Goal: Task Accomplishment & Management: Use online tool/utility

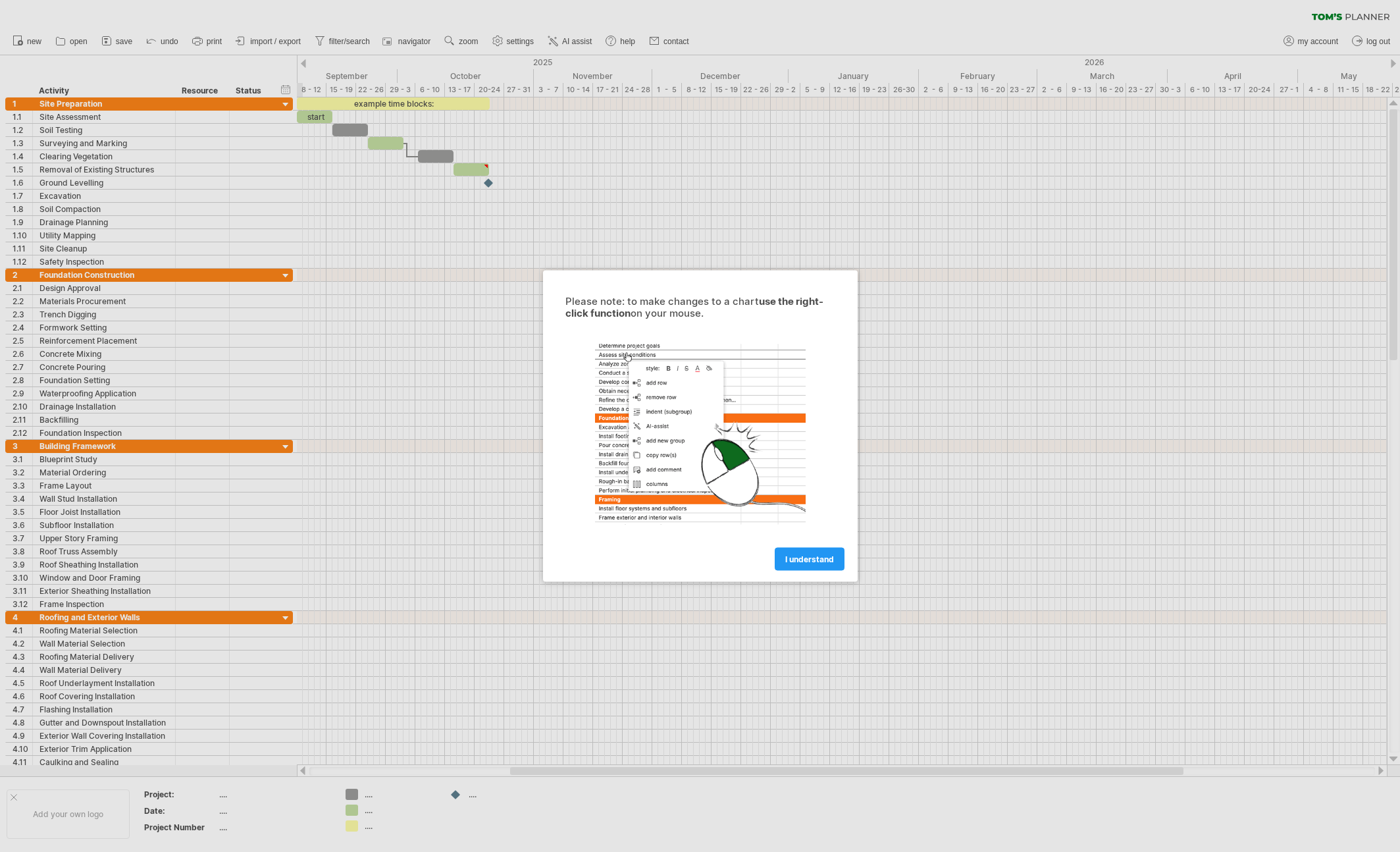
click at [832, 559] on span "I understand" at bounding box center [810, 560] width 48 height 10
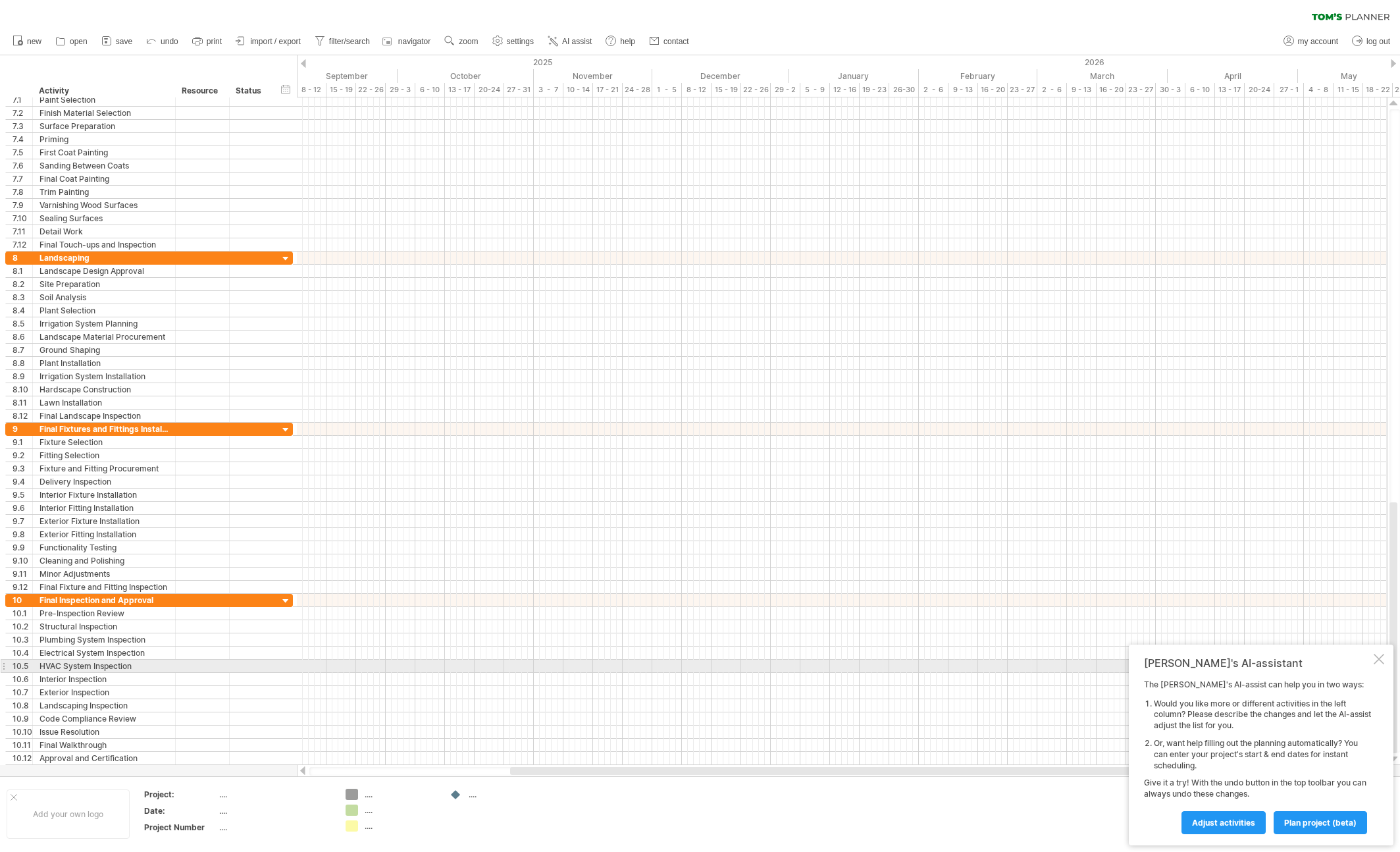
click at [1379, 661] on div at bounding box center [1378, 659] width 11 height 11
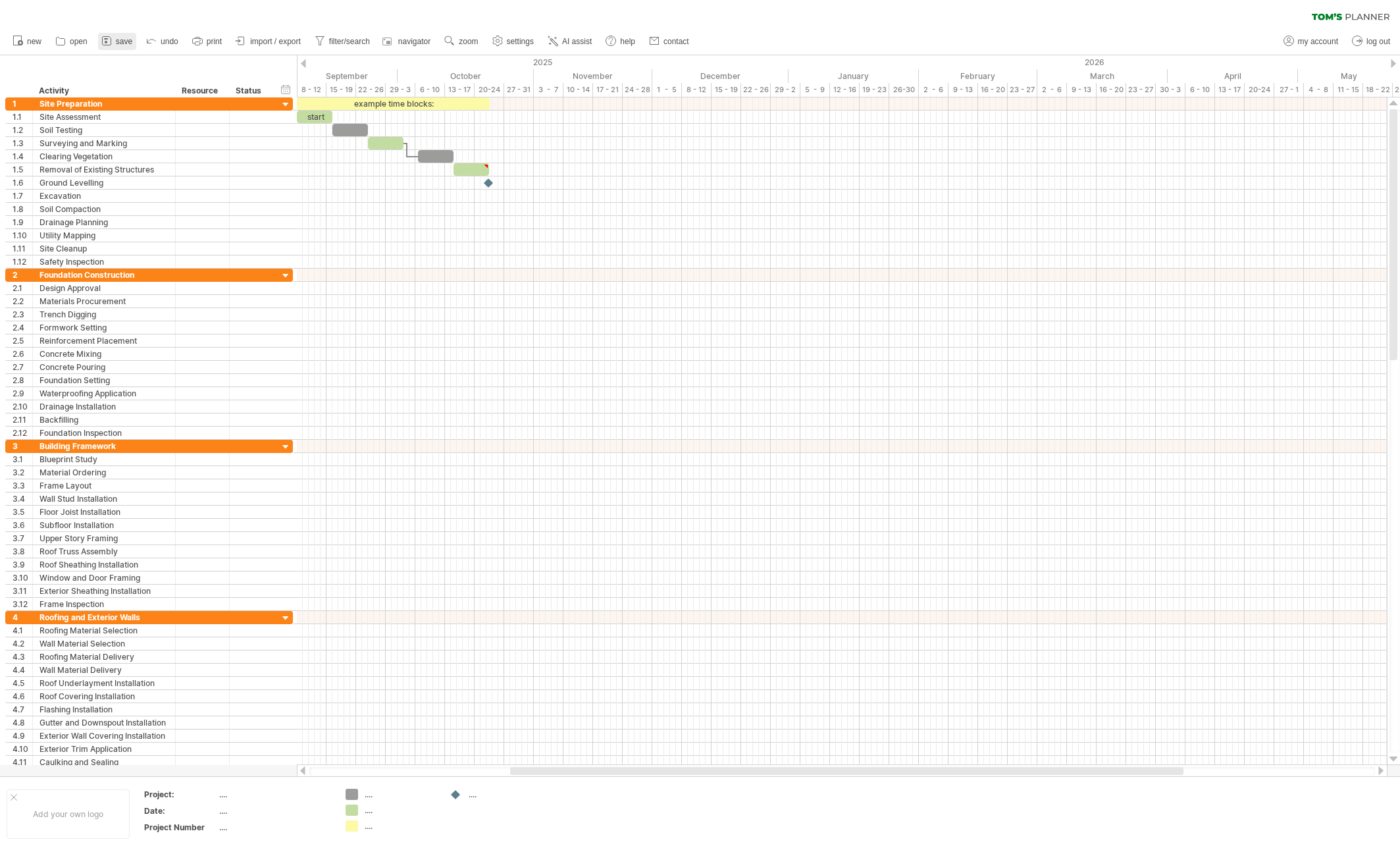
click at [127, 42] on span "save" at bounding box center [124, 41] width 17 height 9
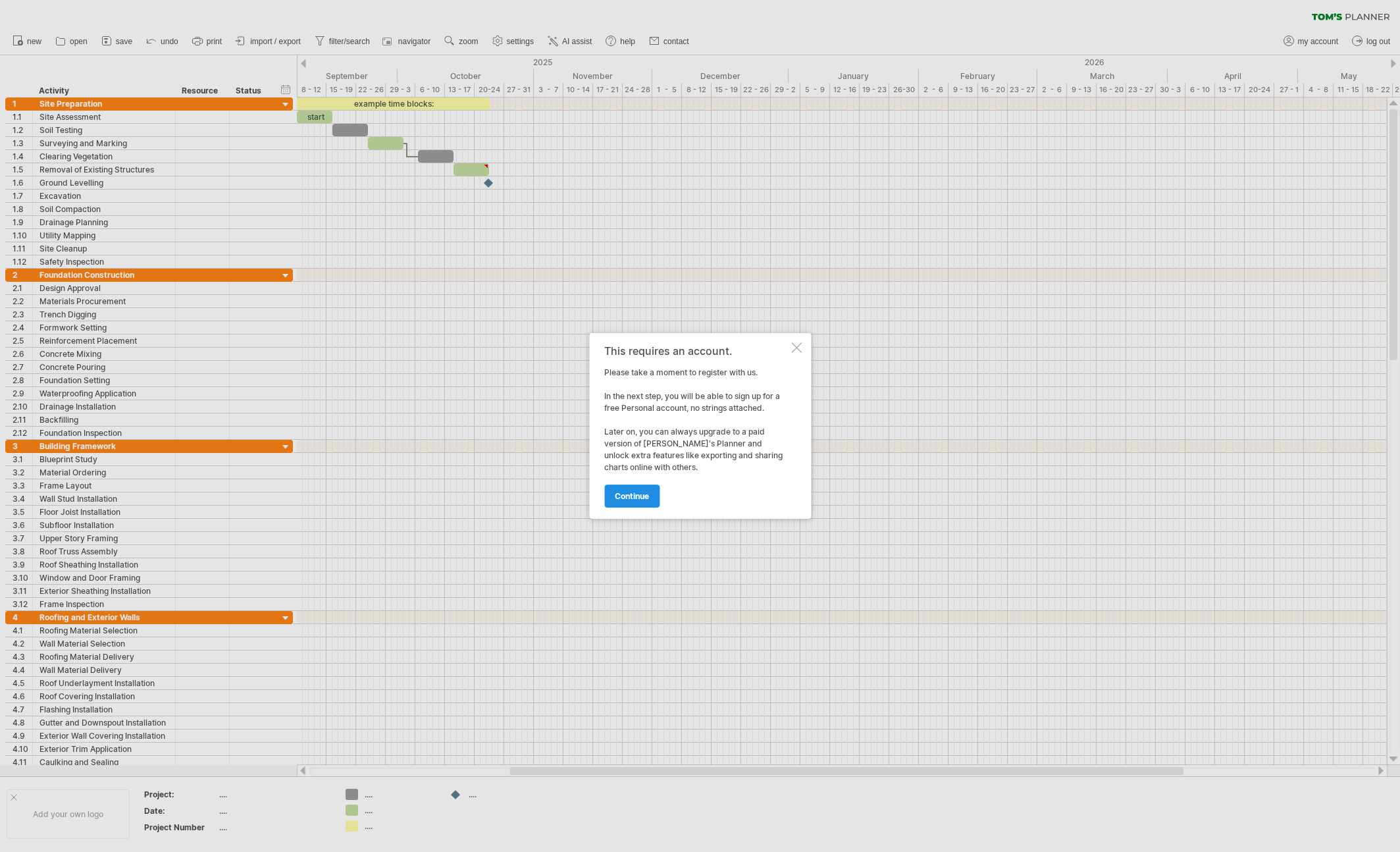
click at [646, 496] on span "continue" at bounding box center [631, 496] width 34 height 10
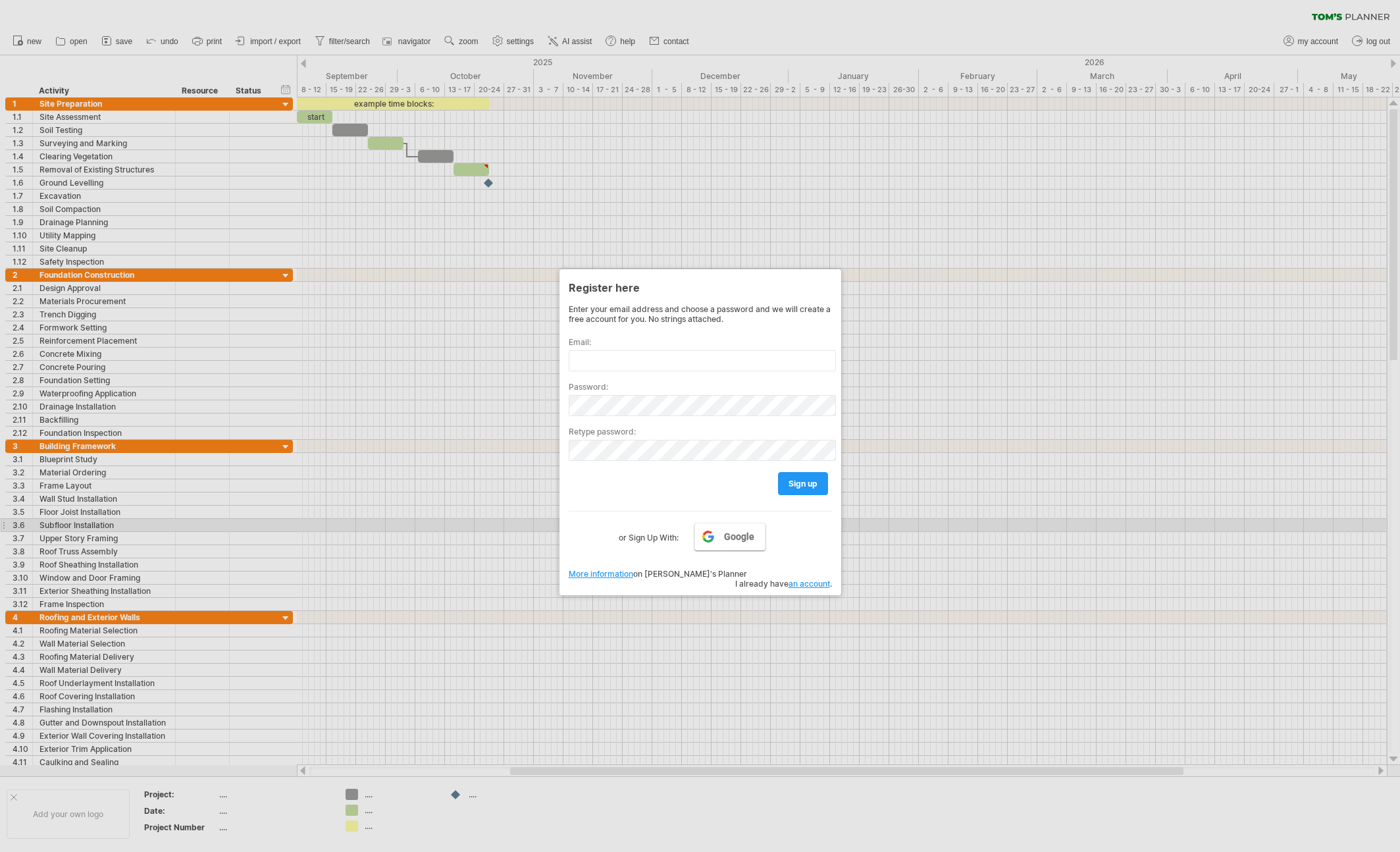
click at [723, 530] on link "Google" at bounding box center [730, 536] width 71 height 28
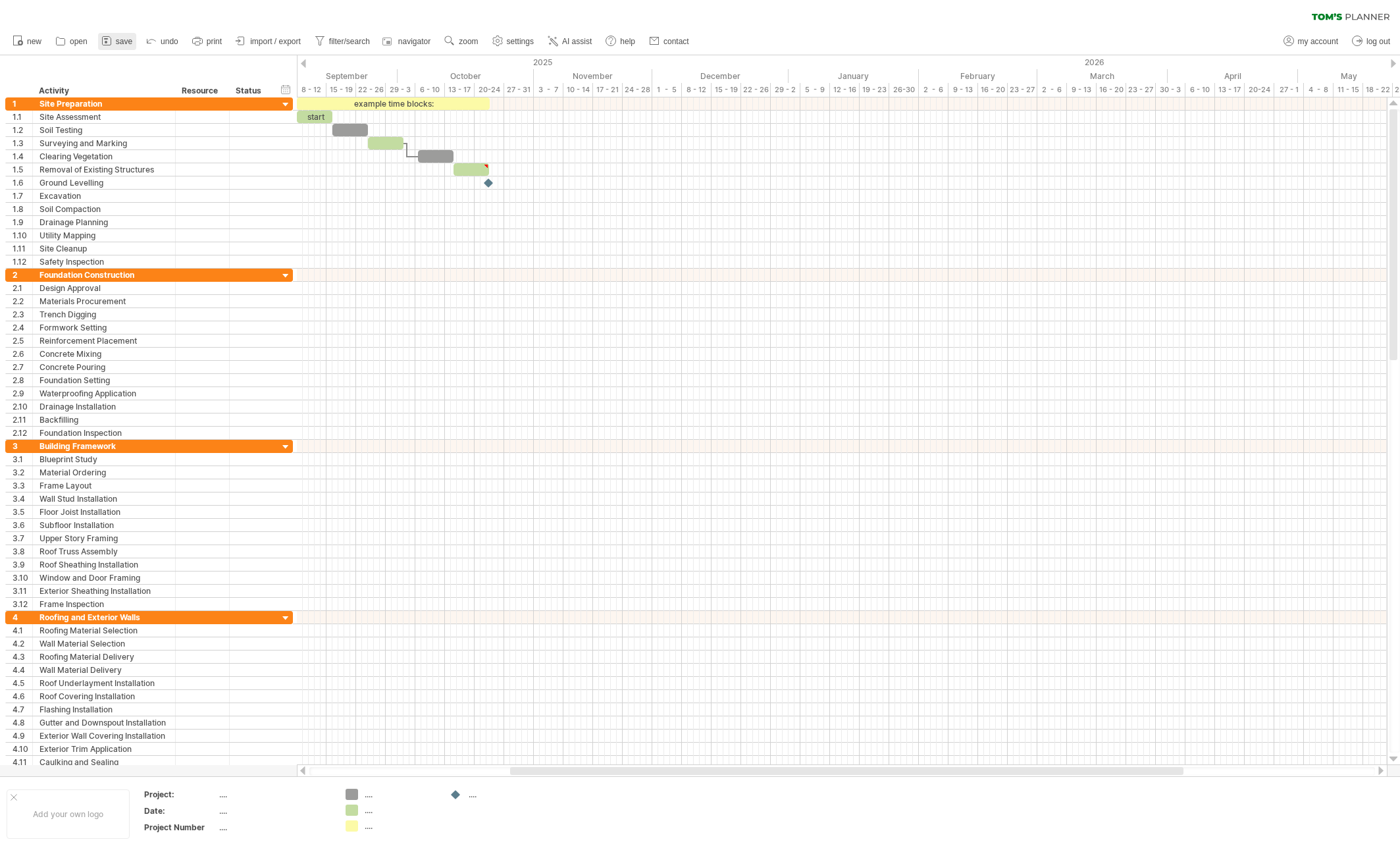
click at [127, 43] on span "save" at bounding box center [124, 41] width 17 height 9
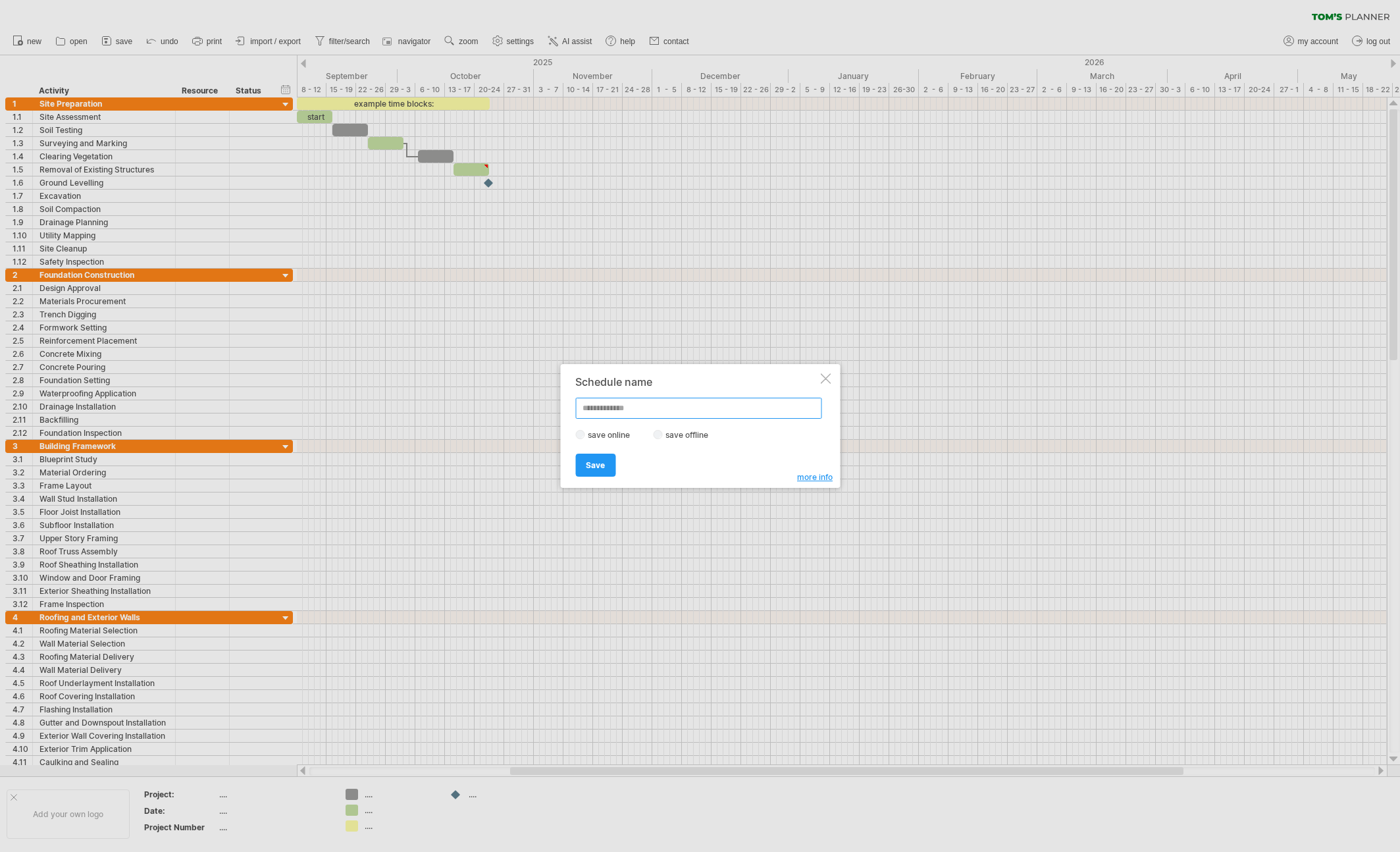
click at [618, 408] on input "text" at bounding box center [698, 408] width 246 height 21
type input "**********"
click at [587, 460] on span "Save" at bounding box center [595, 465] width 19 height 10
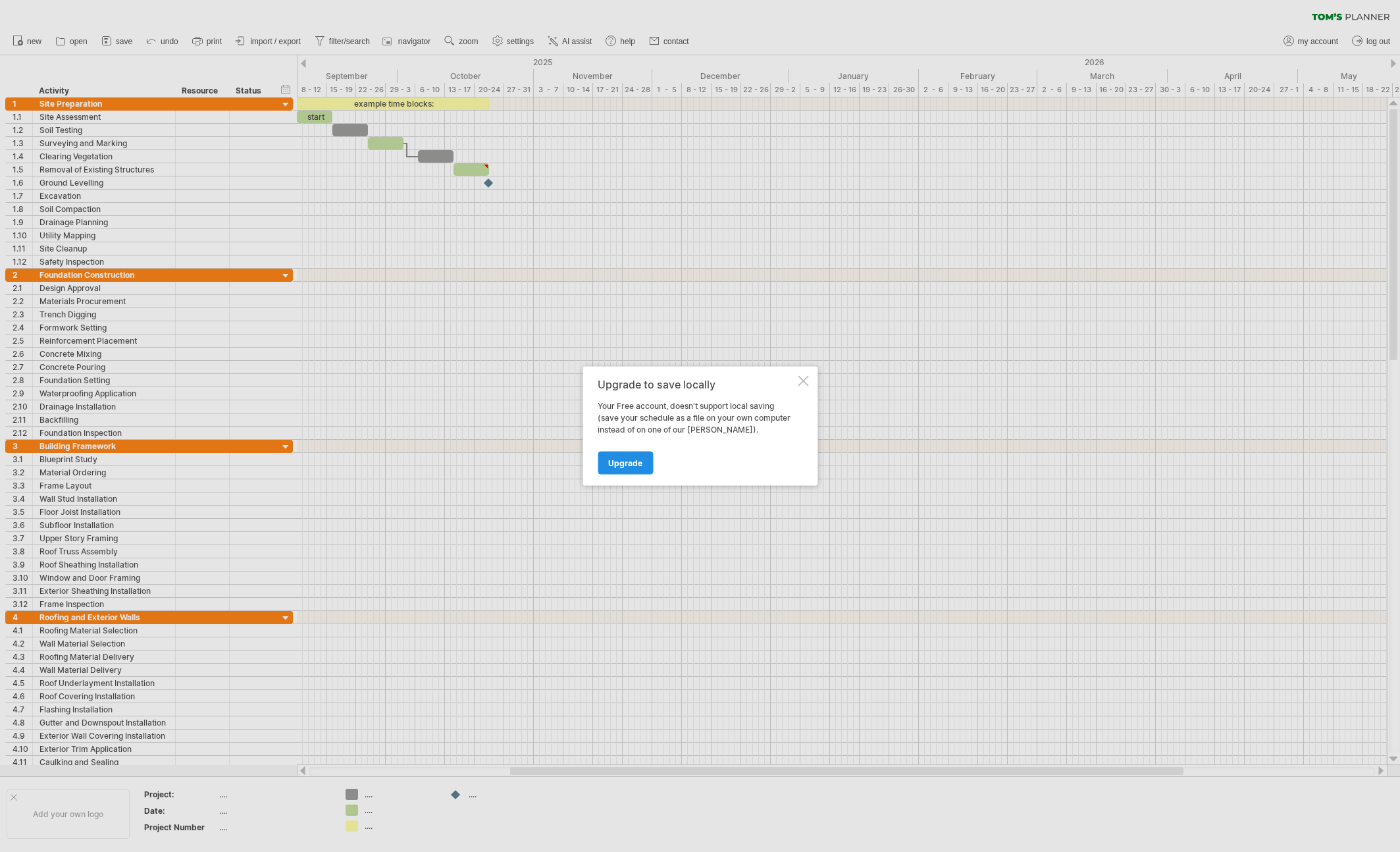
click at [618, 462] on span "Upgrade" at bounding box center [625, 464] width 34 height 10
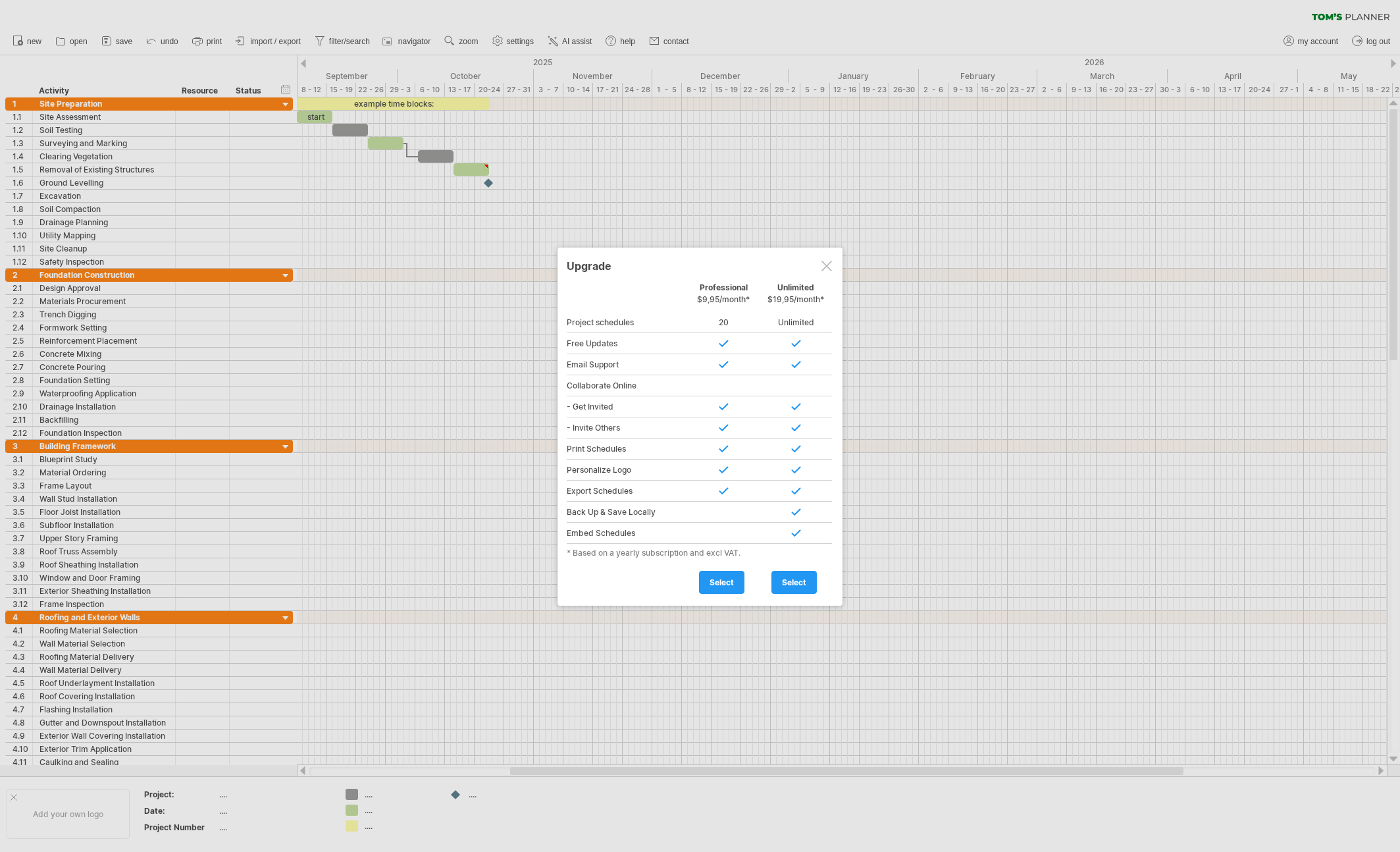
click at [826, 264] on div at bounding box center [826, 266] width 11 height 11
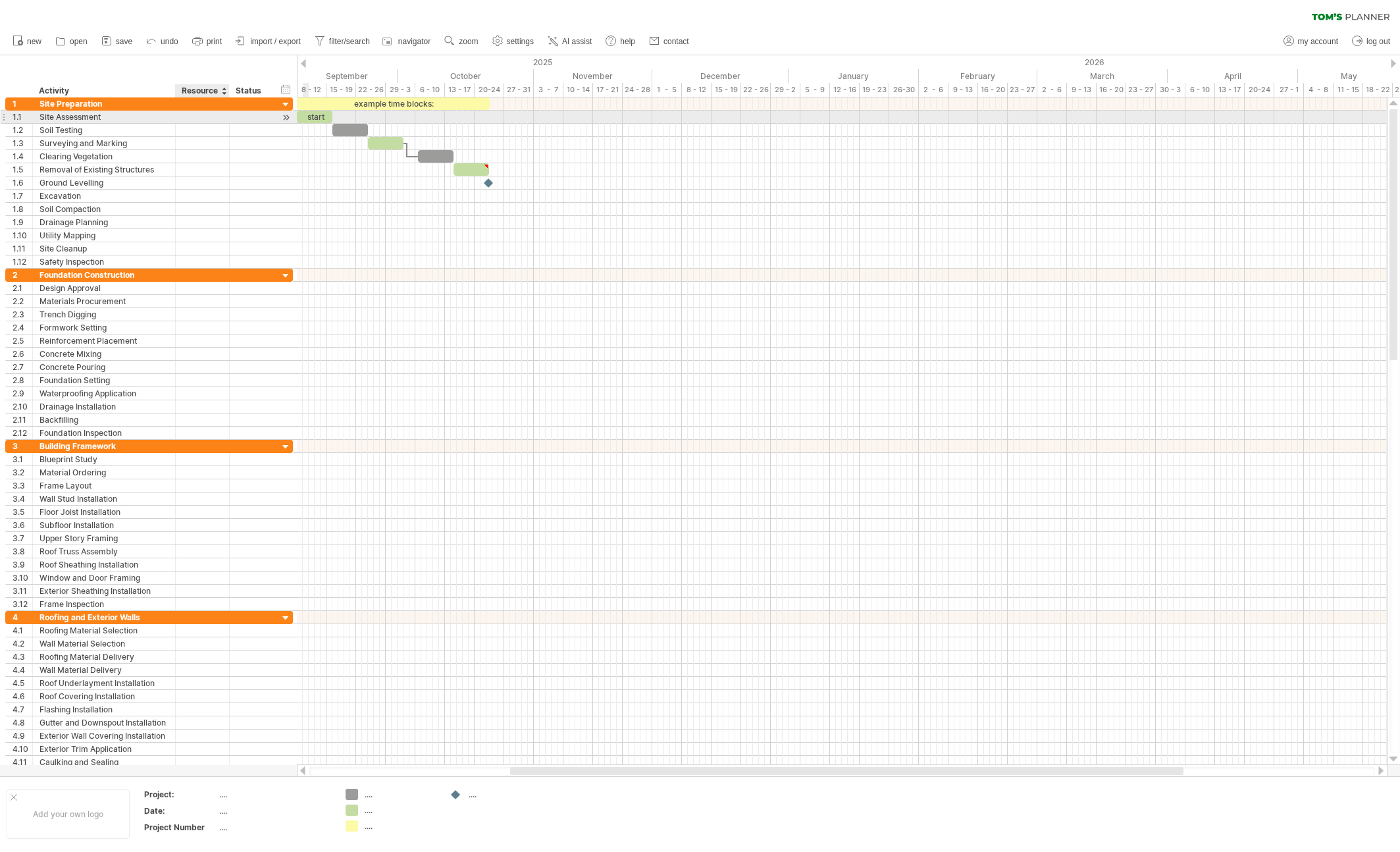
click at [205, 117] on div at bounding box center [202, 116] width 40 height 13
click at [216, 91] on div "Resource" at bounding box center [202, 91] width 40 height 13
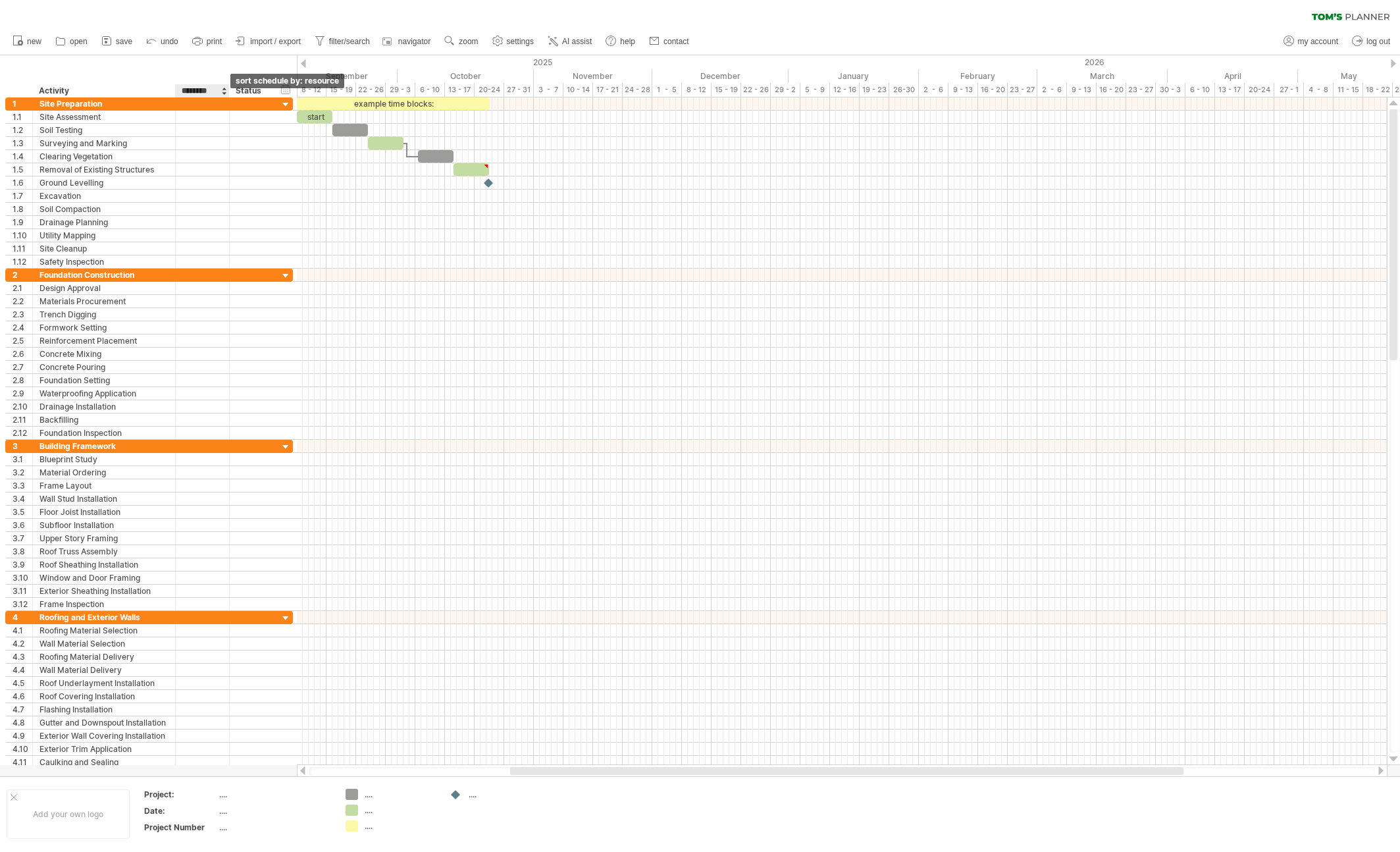
click at [223, 93] on div at bounding box center [224, 91] width 5 height 13
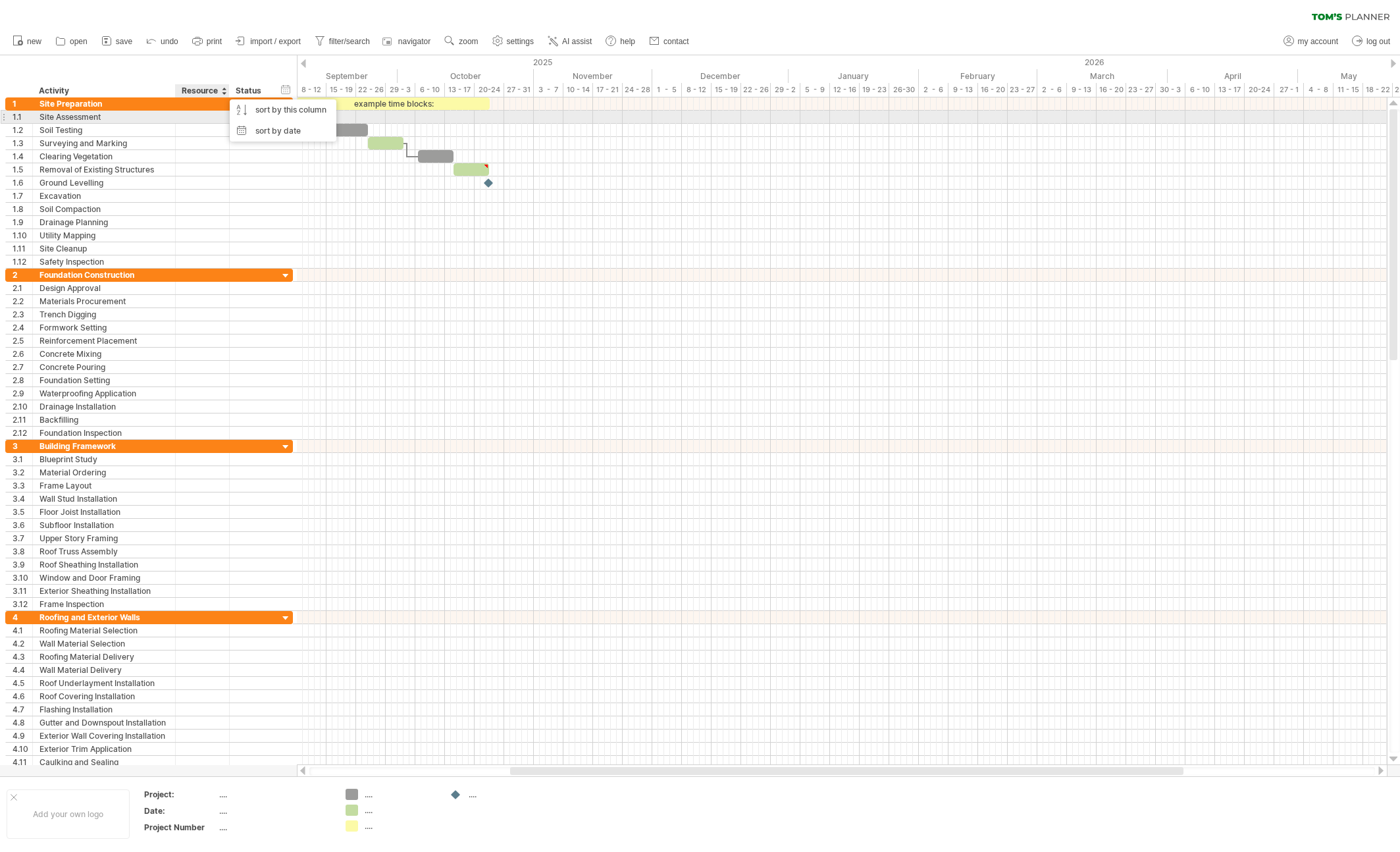
click at [205, 117] on div at bounding box center [202, 116] width 40 height 13
click at [253, 92] on div "Status" at bounding box center [250, 91] width 29 height 13
click at [321, 119] on div "start" at bounding box center [315, 116] width 36 height 13
click at [350, 129] on div at bounding box center [350, 129] width 36 height 13
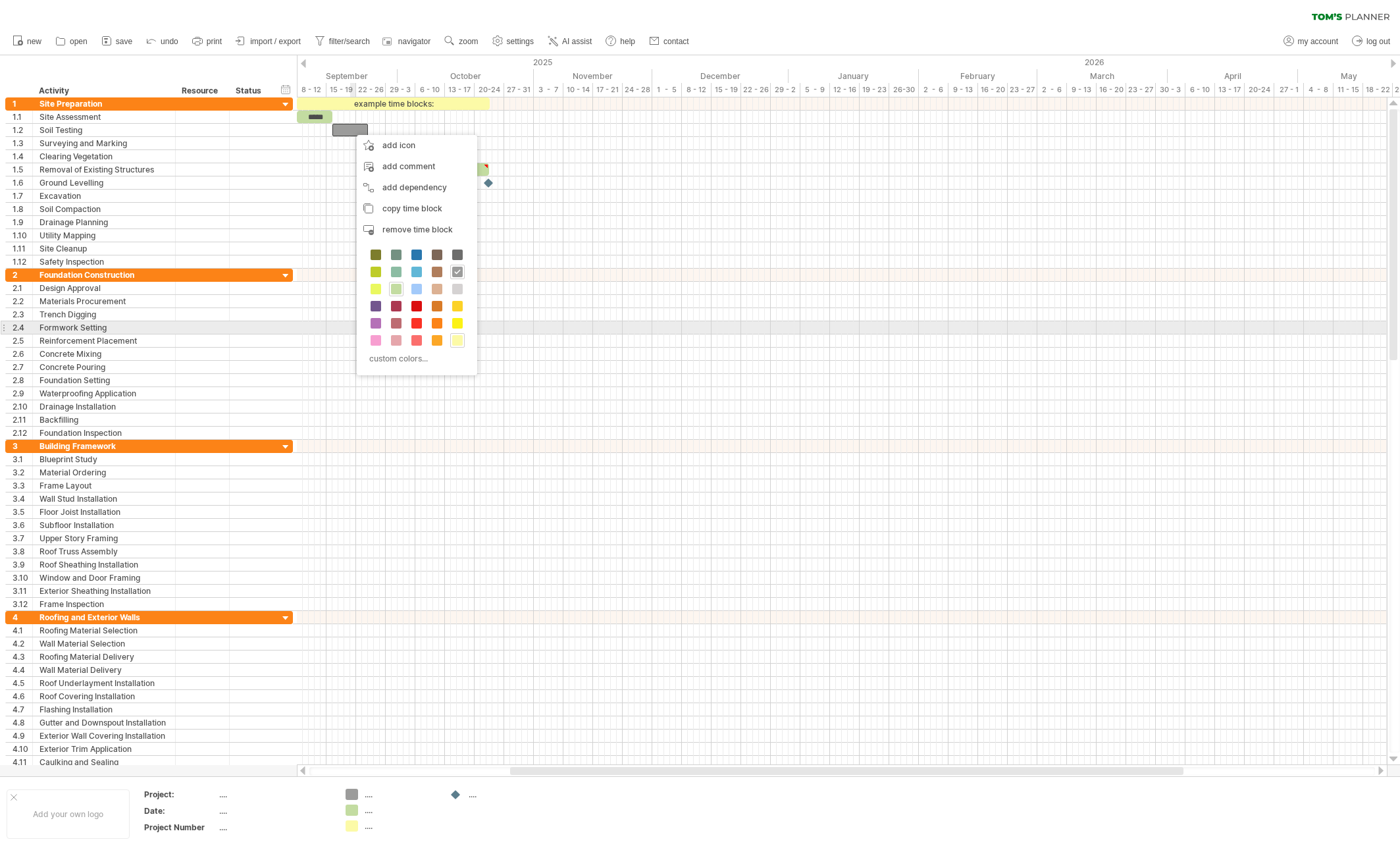
click at [360, 323] on div "custom colors..." at bounding box center [417, 308] width 120 height 135
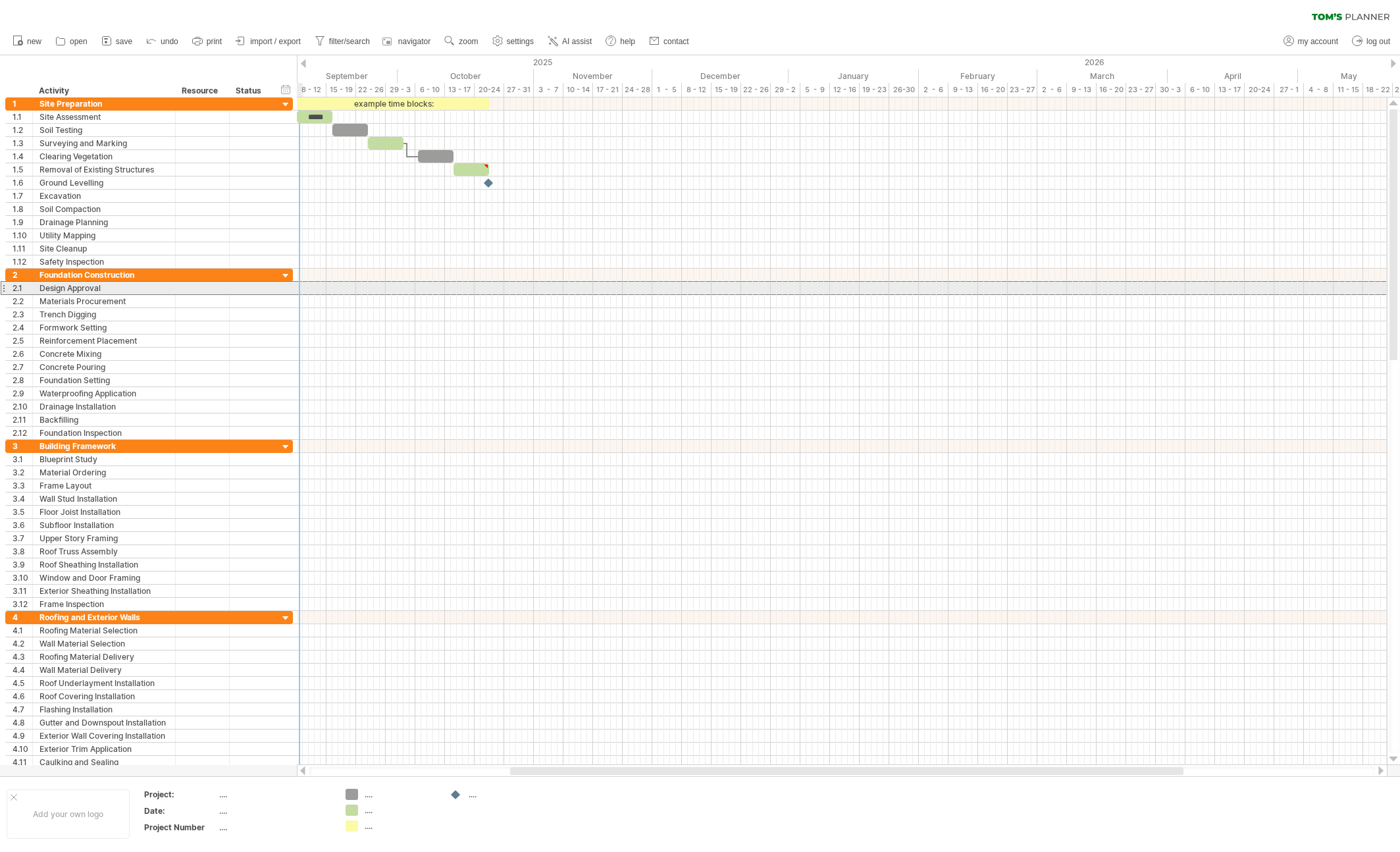
click at [245, 285] on div at bounding box center [250, 287] width 29 height 13
click at [313, 288] on div at bounding box center [842, 288] width 1090 height 14
click at [265, 287] on div at bounding box center [250, 287] width 43 height 13
click at [325, 288] on div at bounding box center [842, 288] width 1090 height 14
click at [313, 290] on div at bounding box center [842, 288] width 1090 height 13
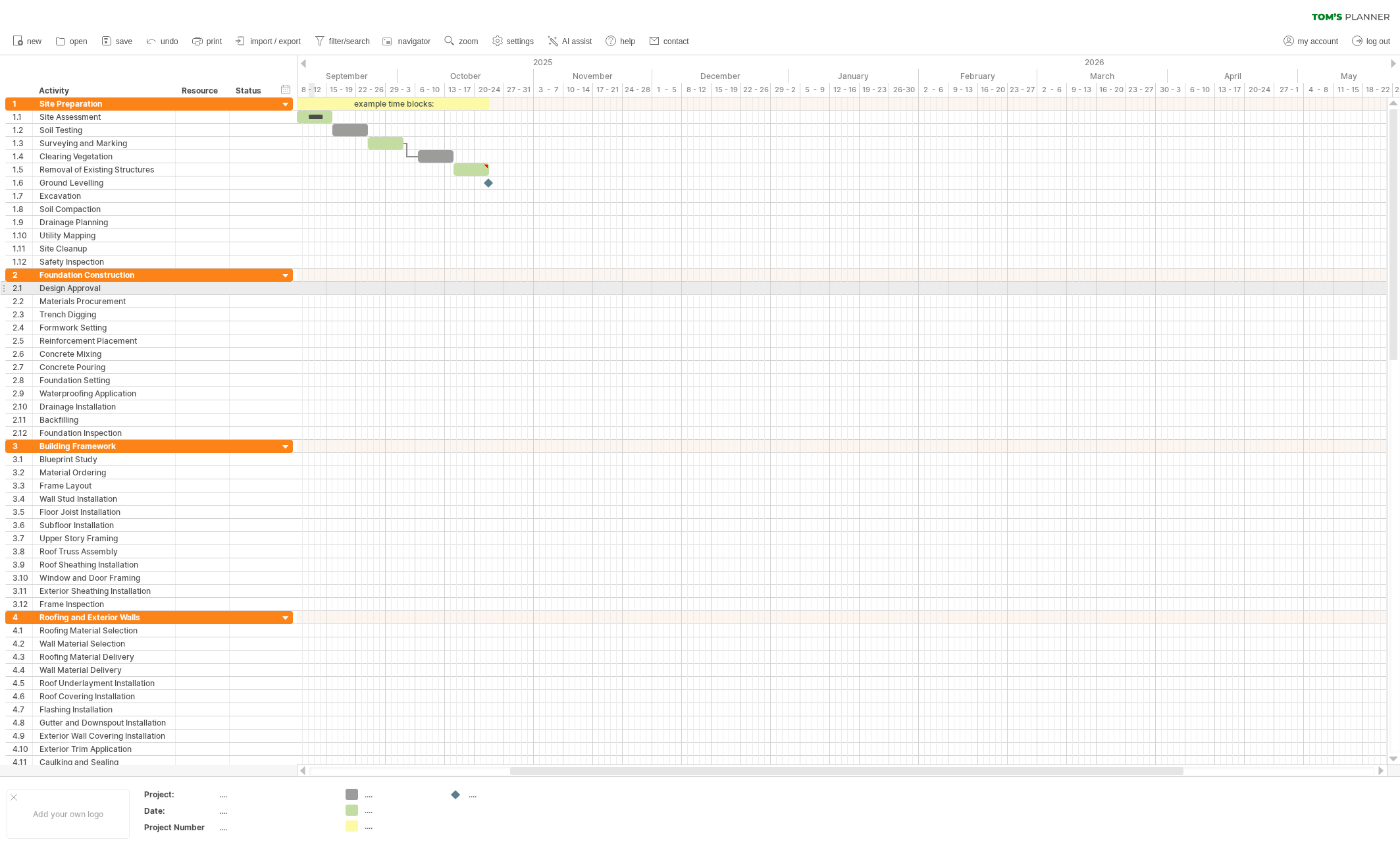
click at [311, 289] on div at bounding box center [842, 288] width 1090 height 13
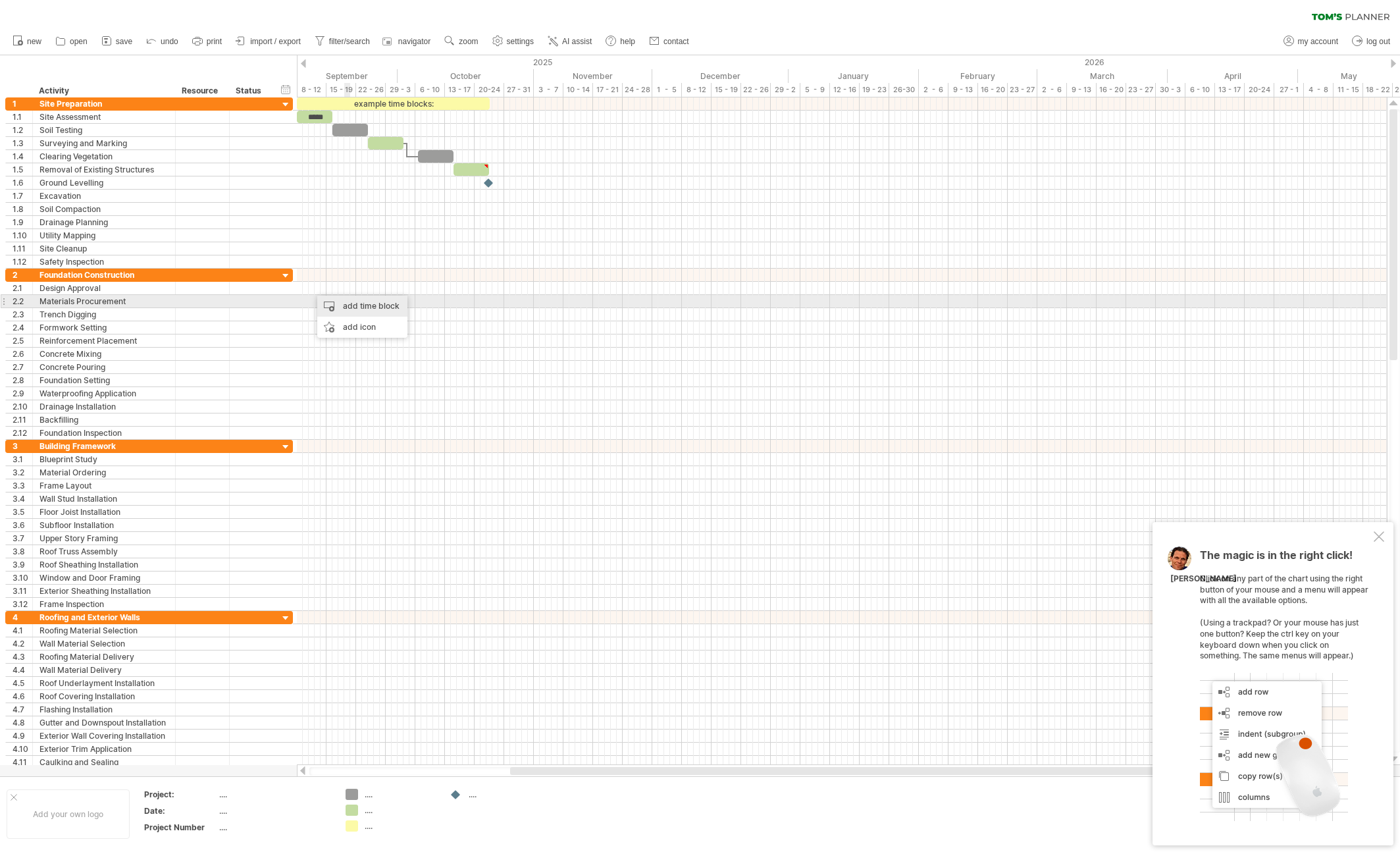
click at [368, 302] on div "add time block" at bounding box center [362, 306] width 90 height 21
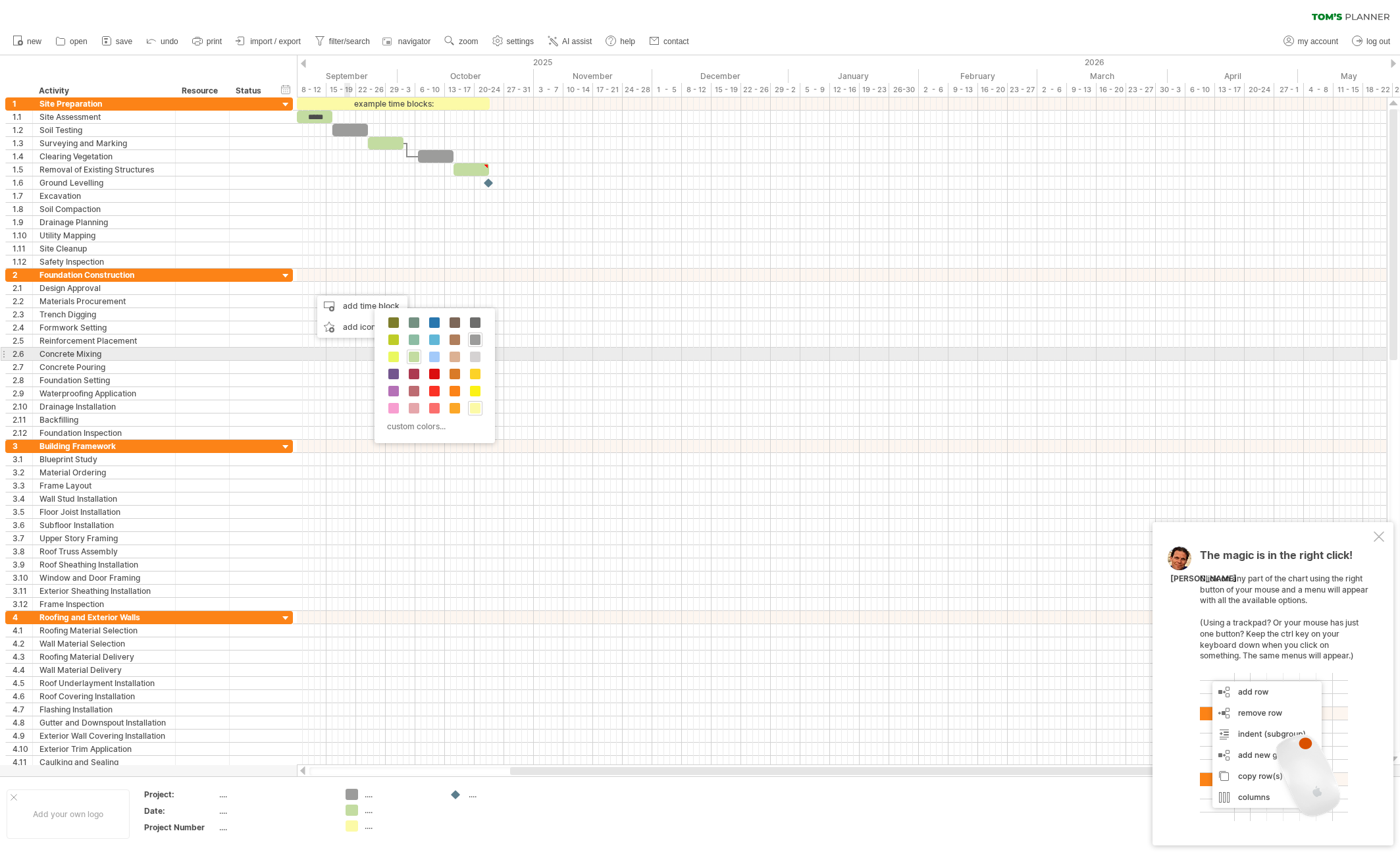
click at [397, 357] on span at bounding box center [393, 357] width 11 height 11
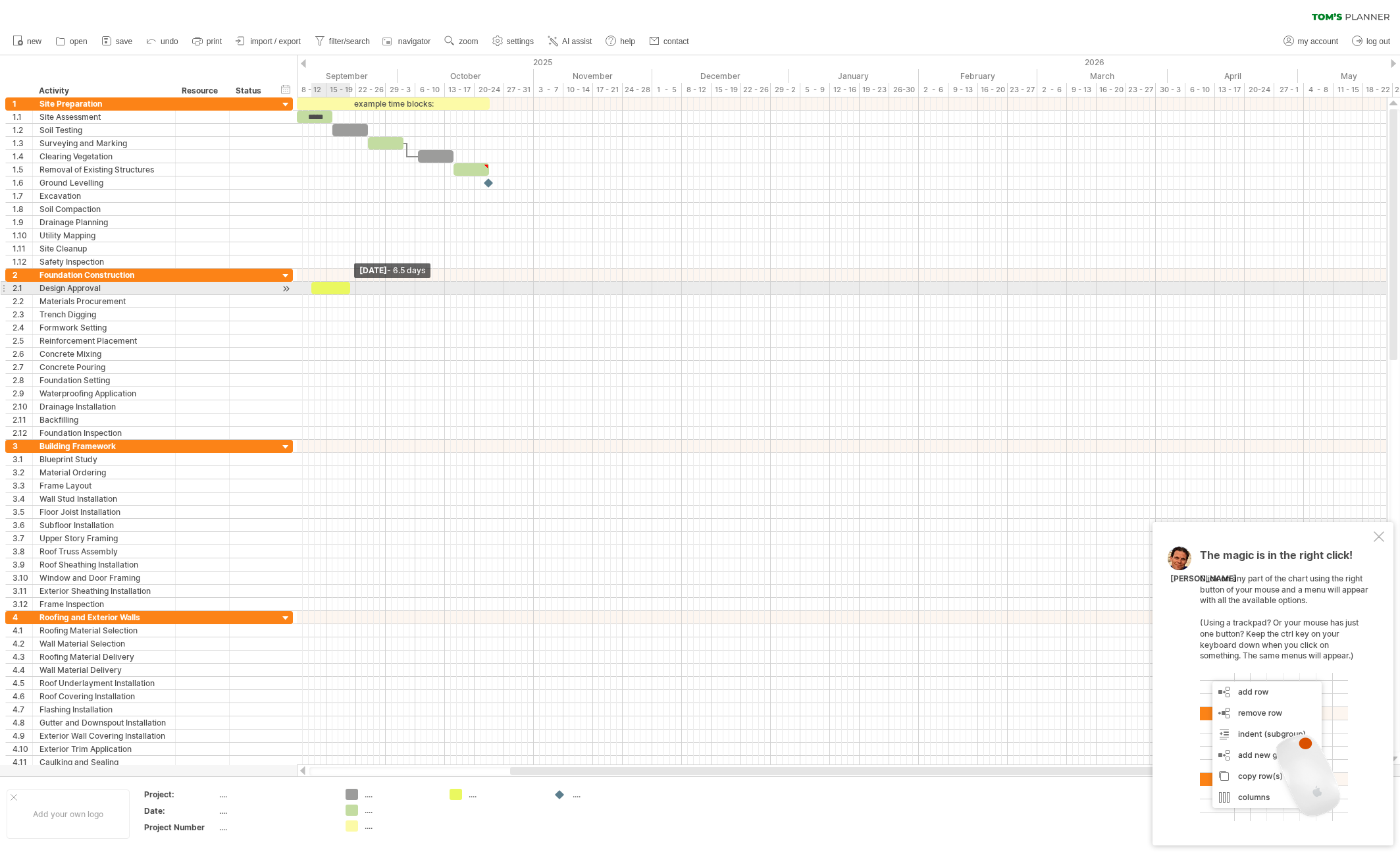
drag, startPoint x: 318, startPoint y: 287, endPoint x: 351, endPoint y: 291, distance: 33.2
click at [351, 291] on span at bounding box center [350, 287] width 5 height 13
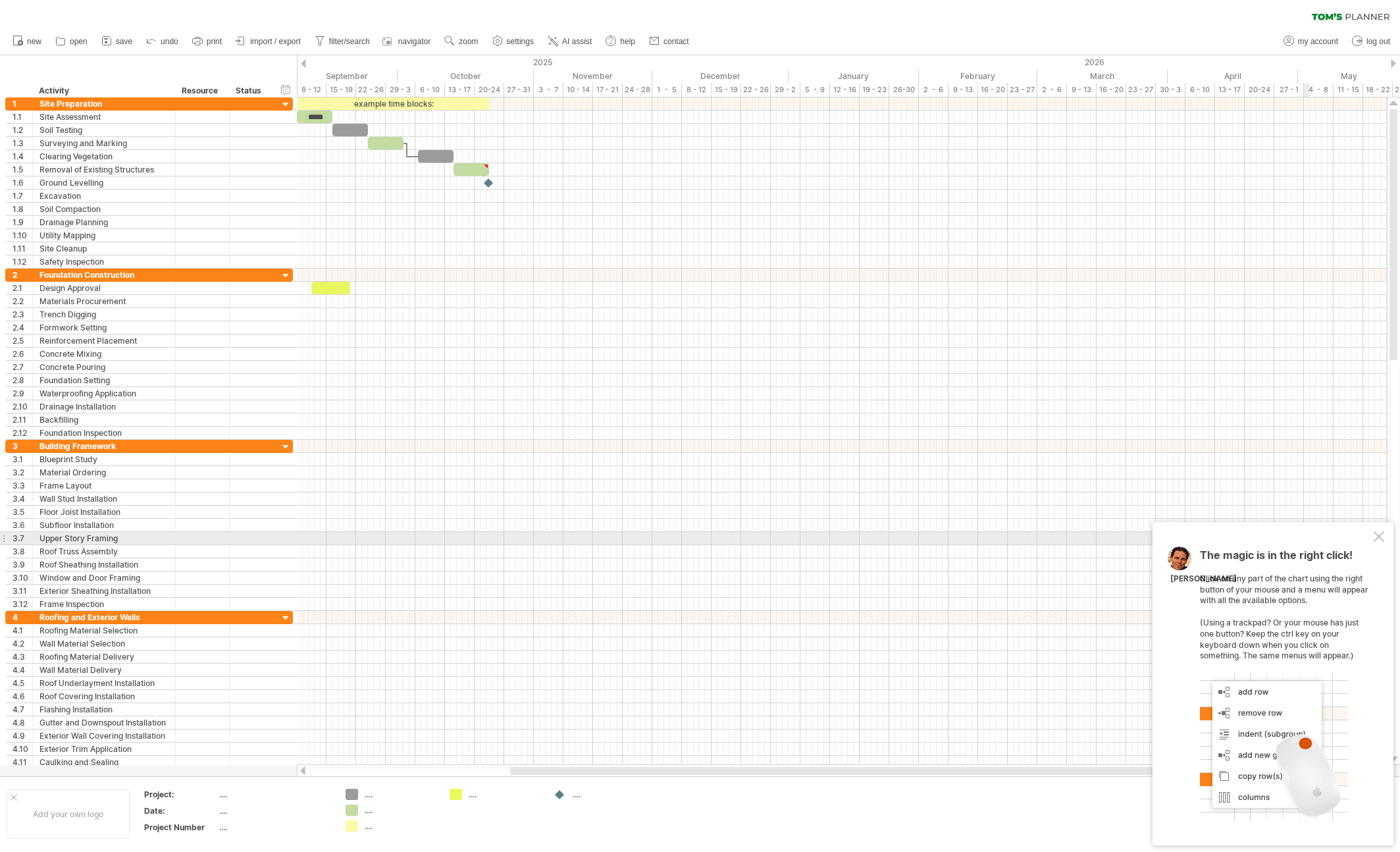
click at [1381, 533] on div at bounding box center [1378, 536] width 11 height 11
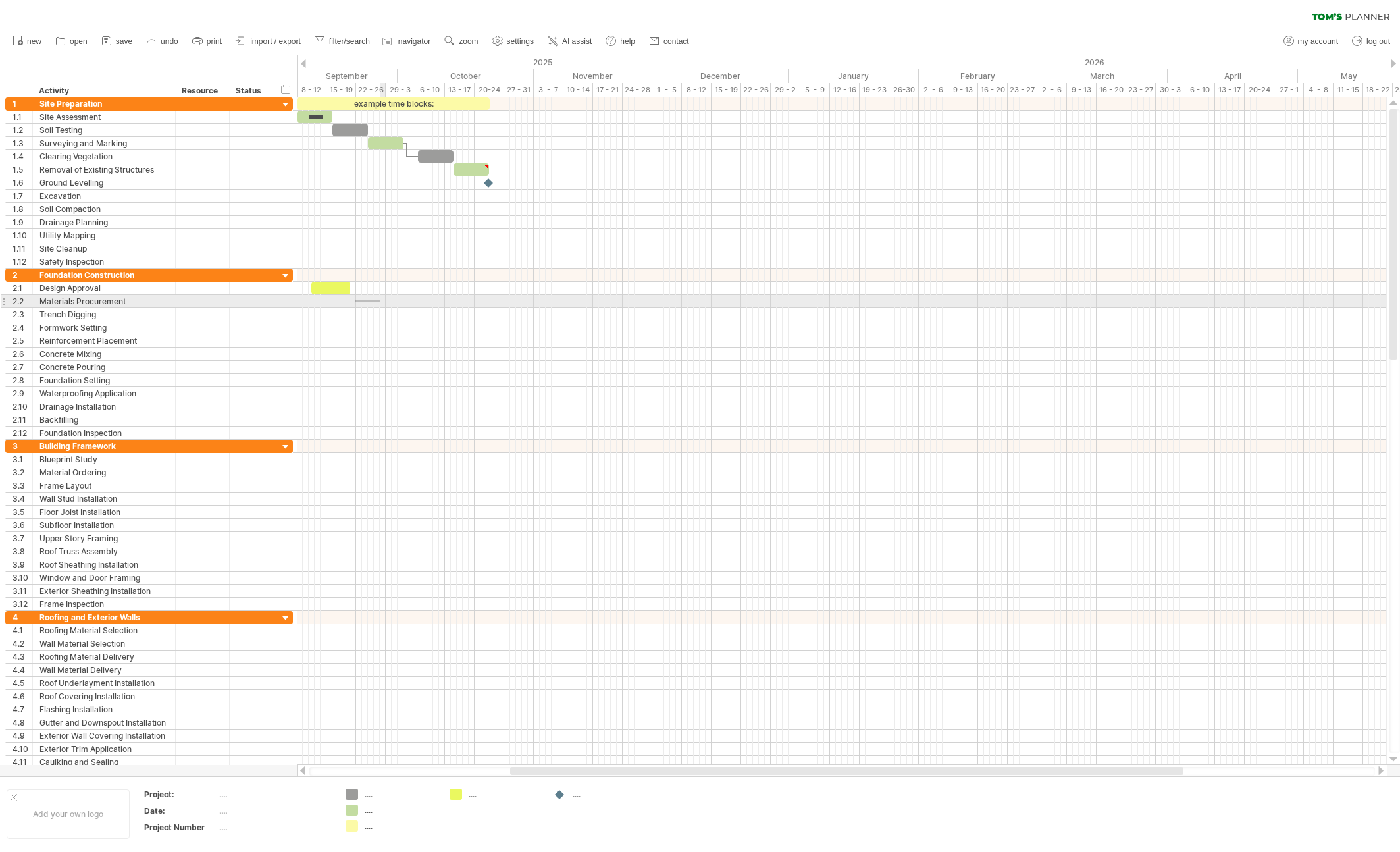
drag, startPoint x: 356, startPoint y: 301, endPoint x: 380, endPoint y: 302, distance: 24.0
click at [380, 302] on div at bounding box center [842, 302] width 1090 height 13
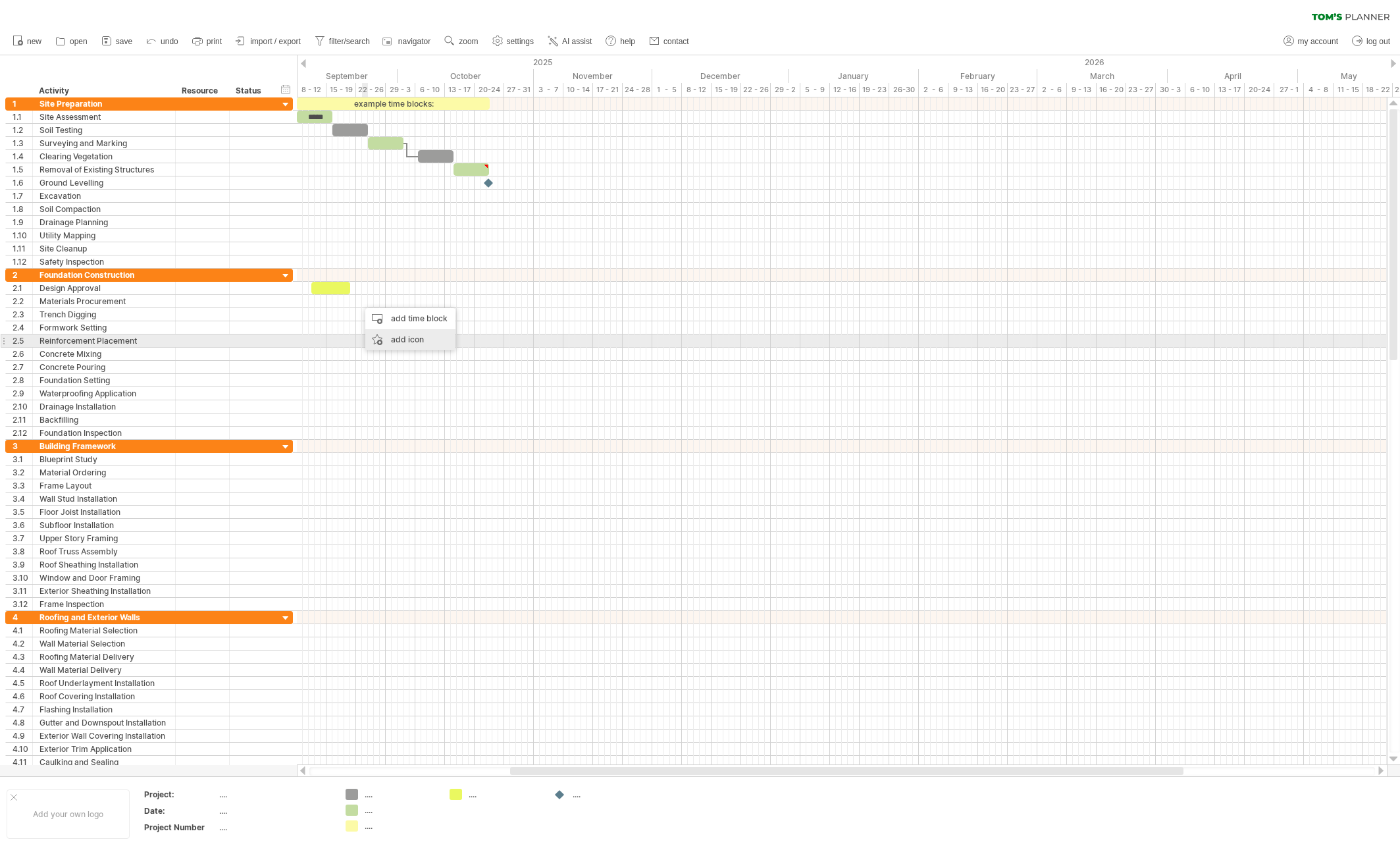
click at [405, 347] on div "add icon" at bounding box center [411, 339] width 90 height 21
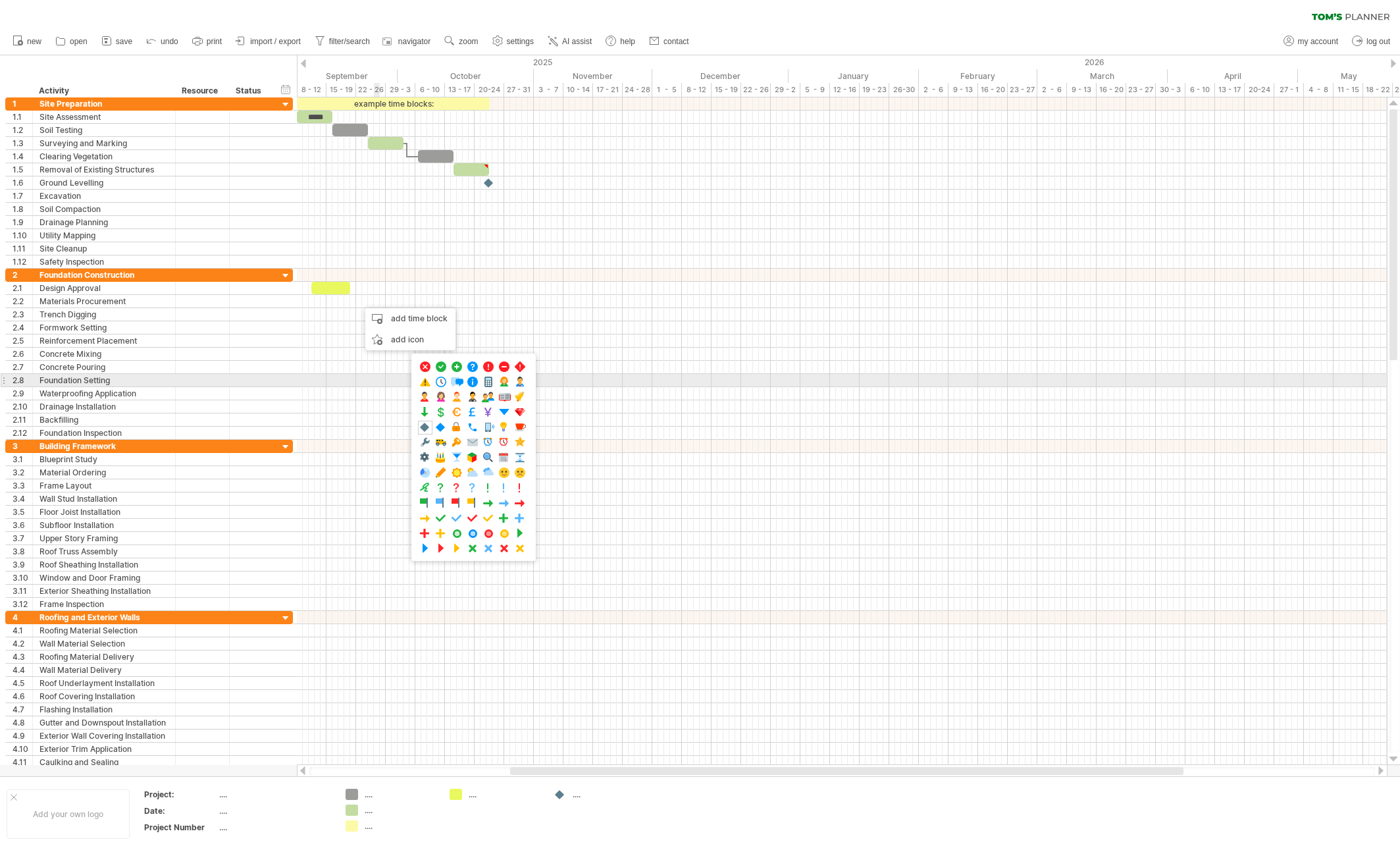
click at [376, 380] on div at bounding box center [842, 381] width 1090 height 13
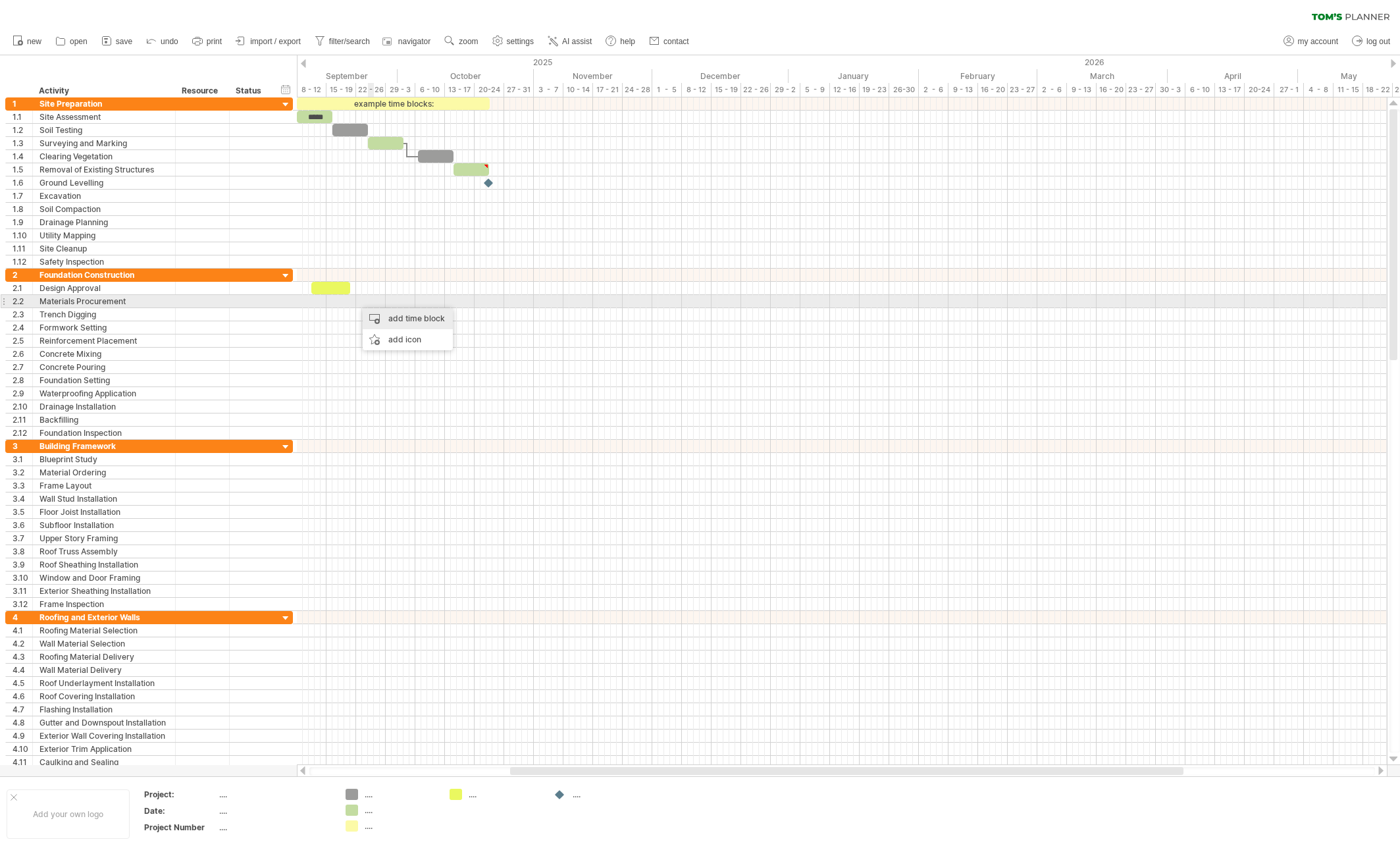
click at [374, 308] on div "add time block" at bounding box center [407, 318] width 90 height 21
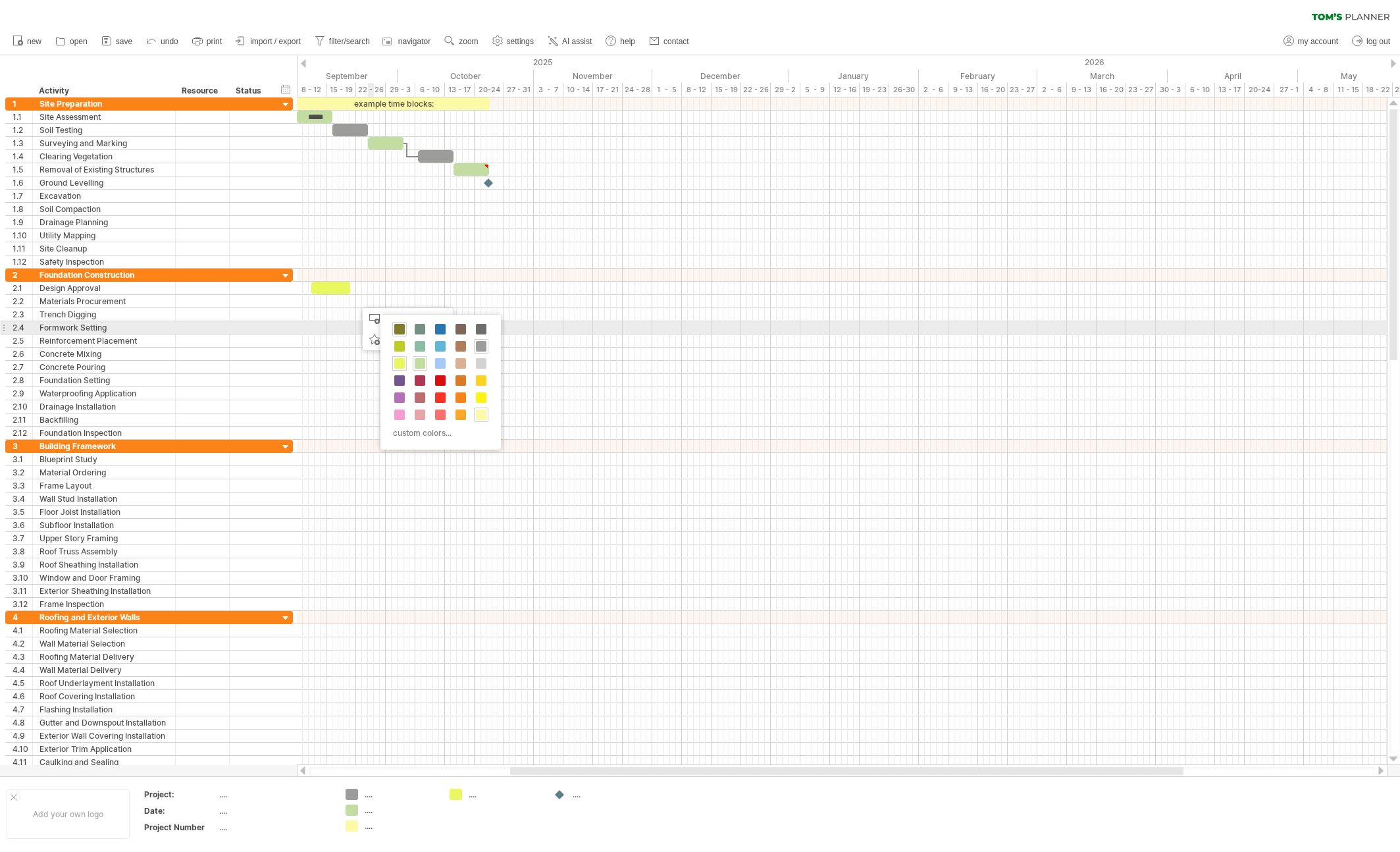
click at [396, 325] on span at bounding box center [399, 329] width 11 height 11
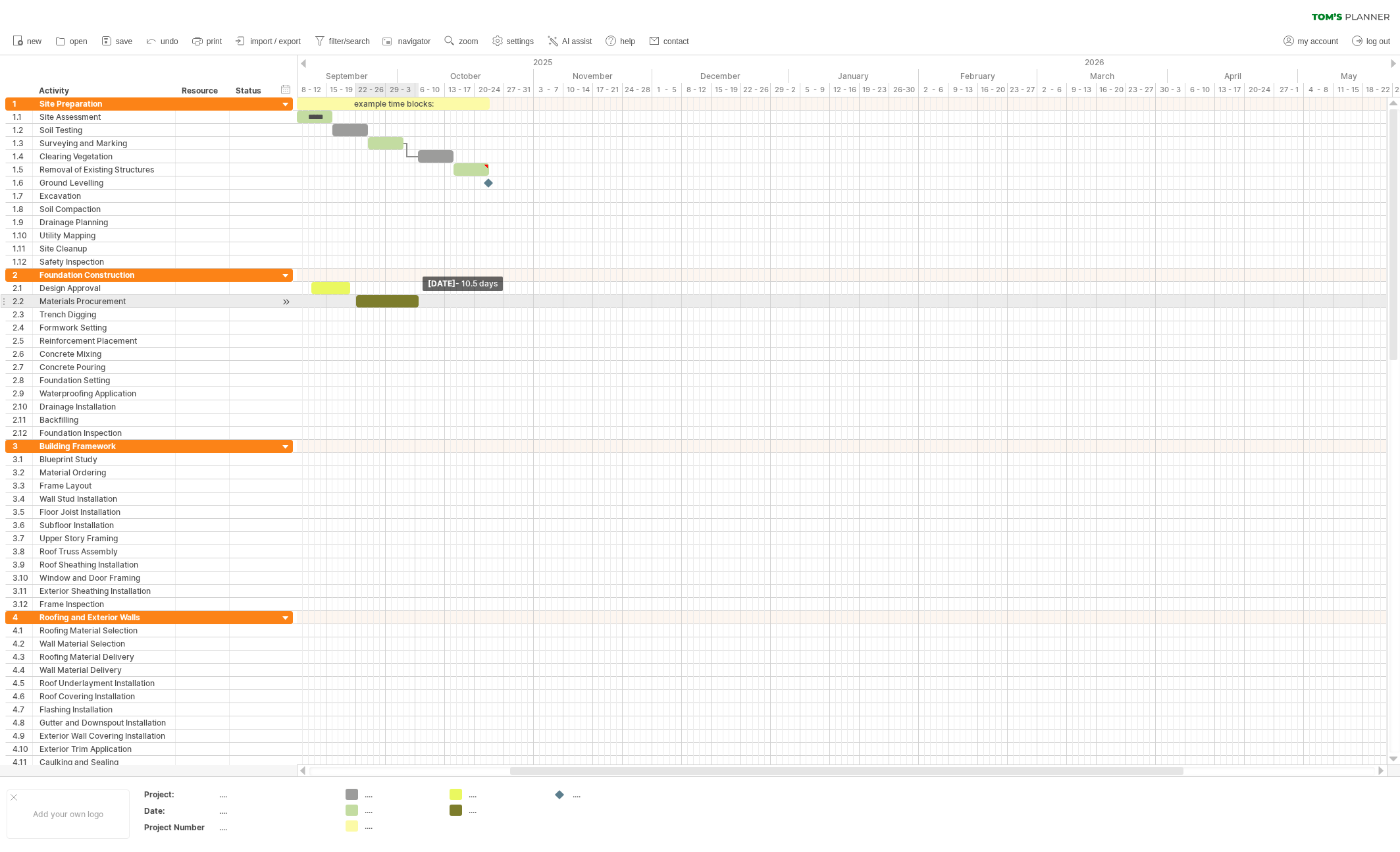
drag, startPoint x: 361, startPoint y: 302, endPoint x: 418, endPoint y: 302, distance: 57.0
click at [418, 302] on span at bounding box center [418, 301] width 5 height 13
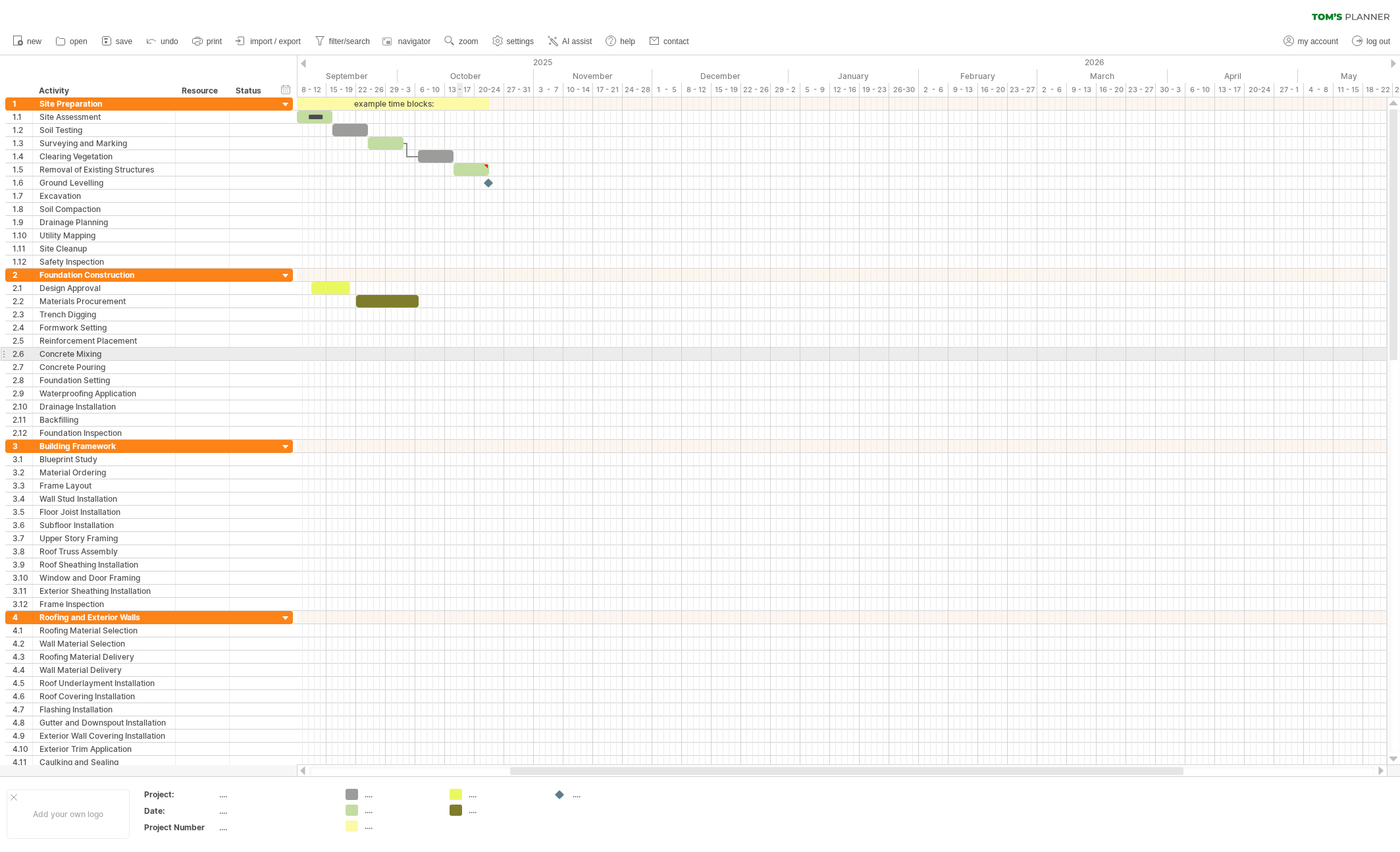
click at [461, 353] on div at bounding box center [842, 354] width 1090 height 13
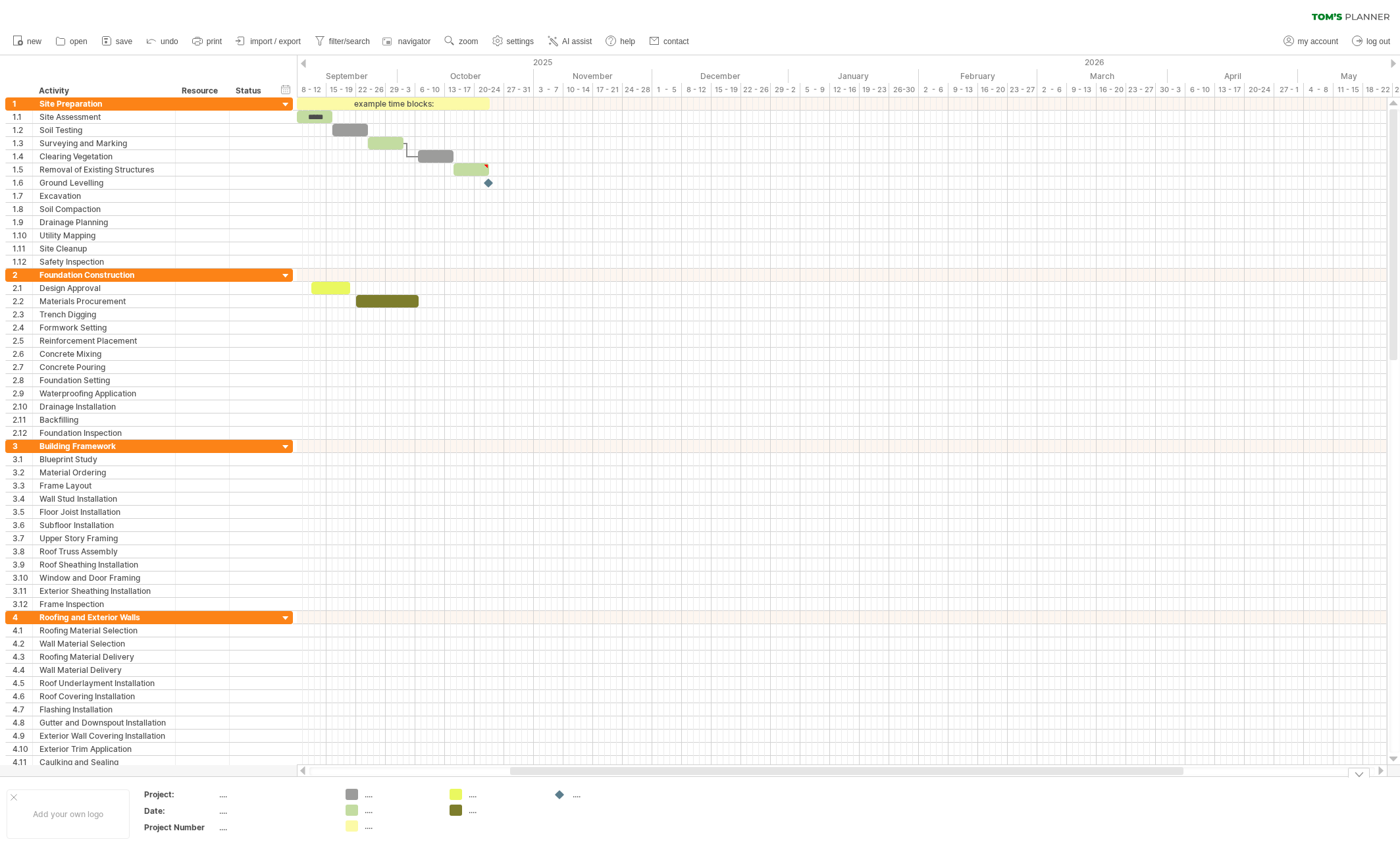
click at [369, 794] on div "...." at bounding box center [401, 794] width 72 height 11
click at [126, 43] on span "save" at bounding box center [124, 41] width 17 height 9
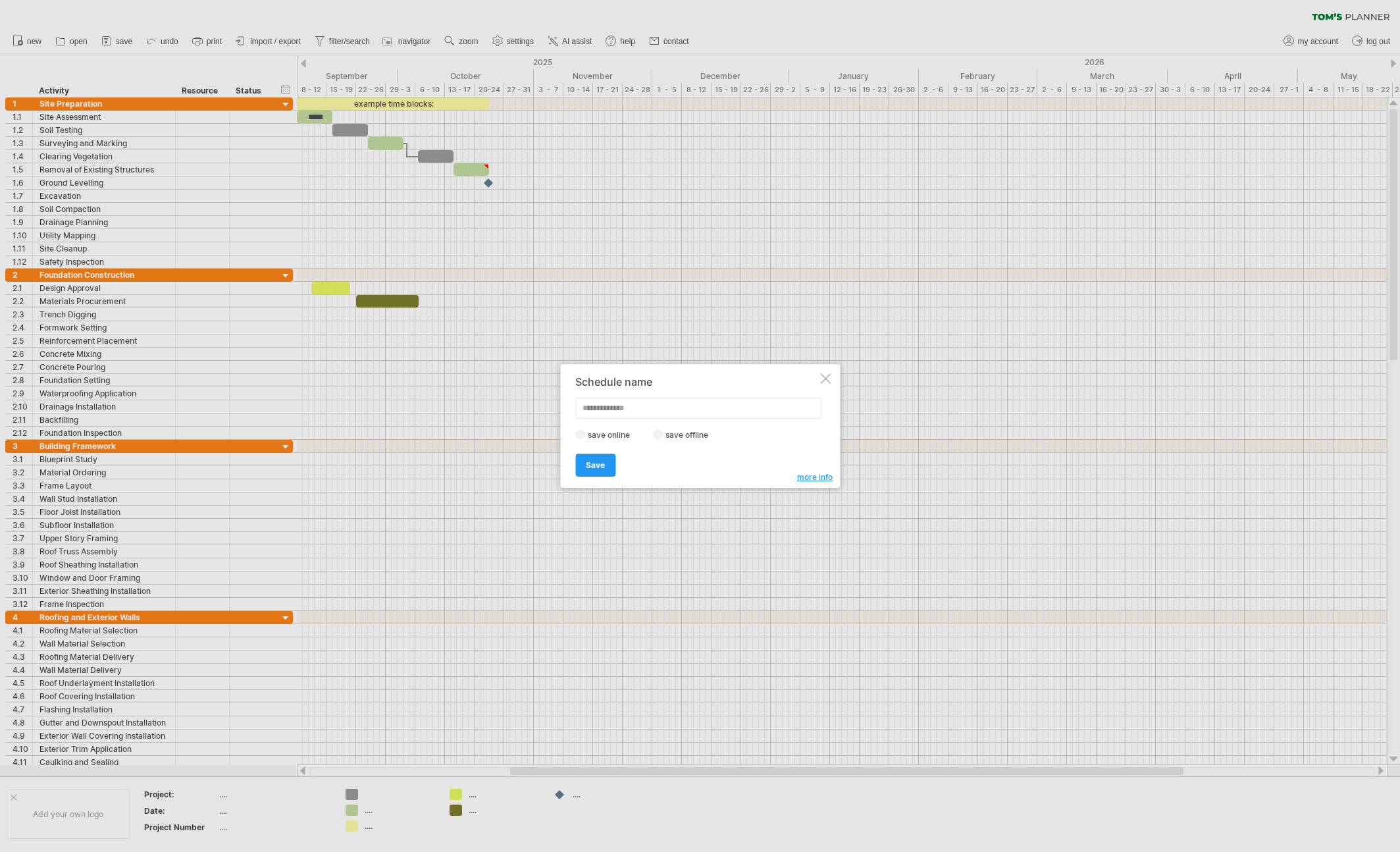
click at [686, 437] on label "save offline" at bounding box center [690, 435] width 58 height 10
click at [617, 413] on input "text" at bounding box center [698, 408] width 246 height 21
type input "*"
click at [599, 459] on link "Save" at bounding box center [595, 465] width 40 height 23
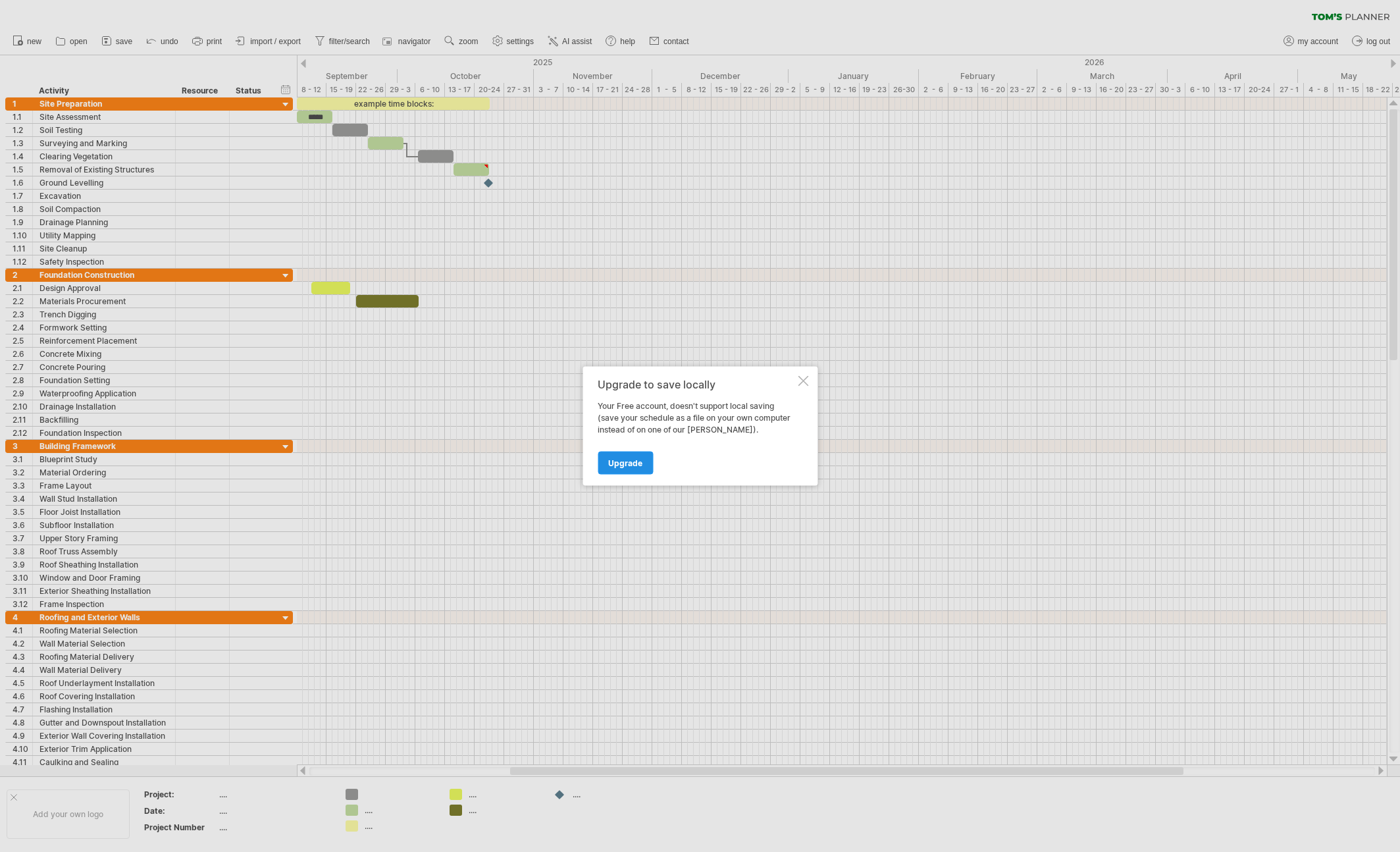
click at [607, 459] on link "Upgrade" at bounding box center [625, 464] width 55 height 23
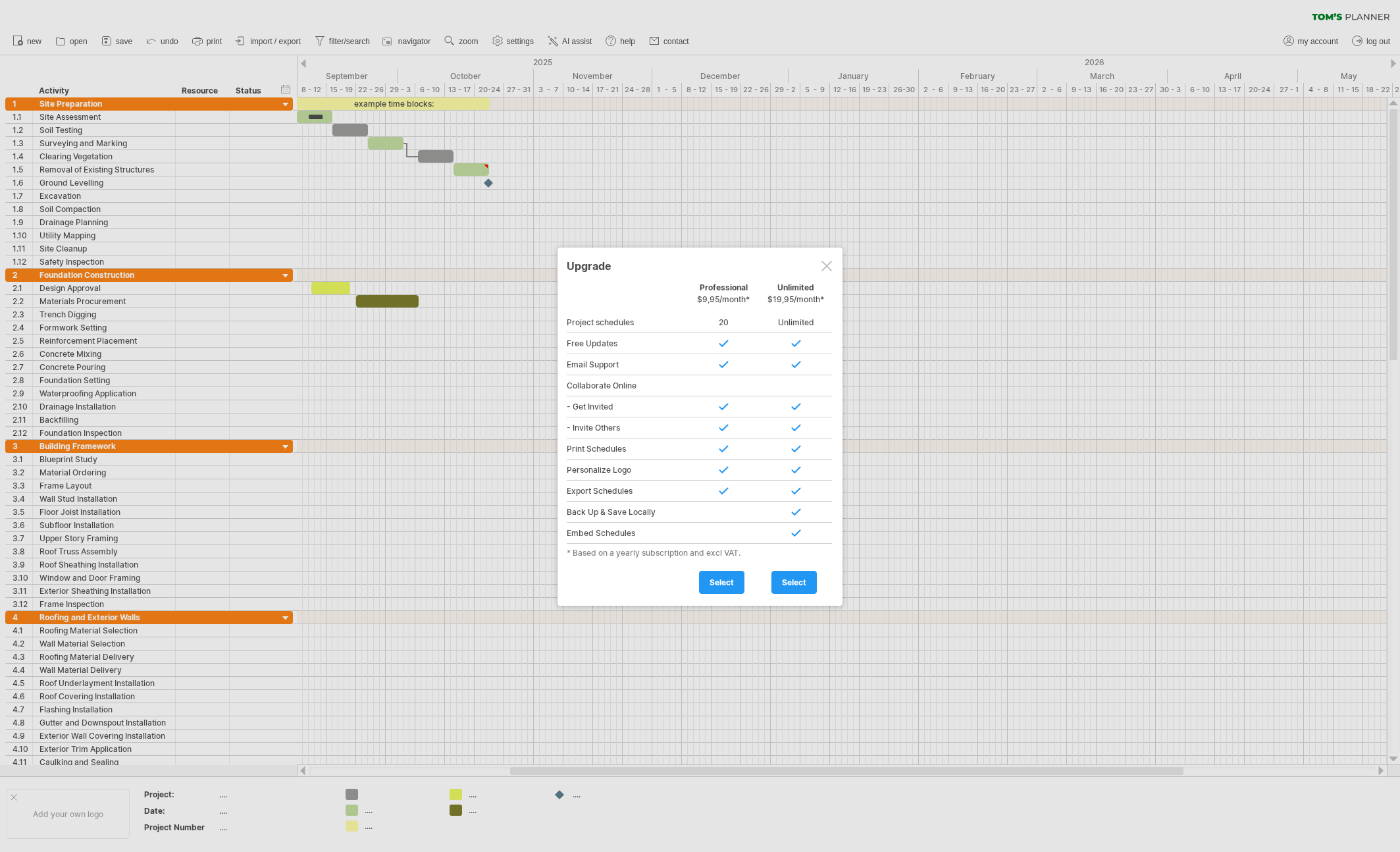
click at [825, 263] on div at bounding box center [826, 266] width 11 height 11
